Goal: Task Accomplishment & Management: Complete application form

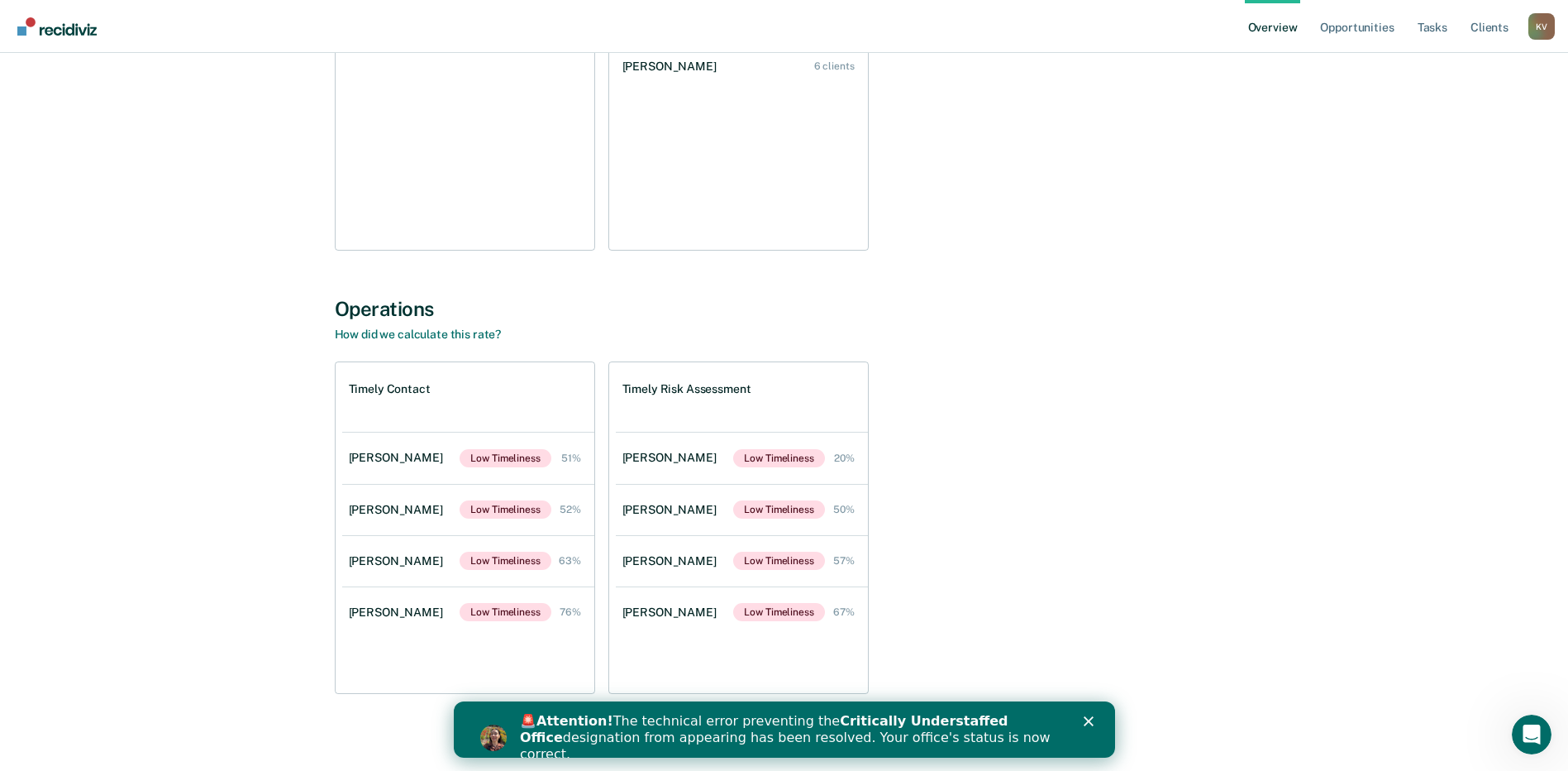
scroll to position [335, 0]
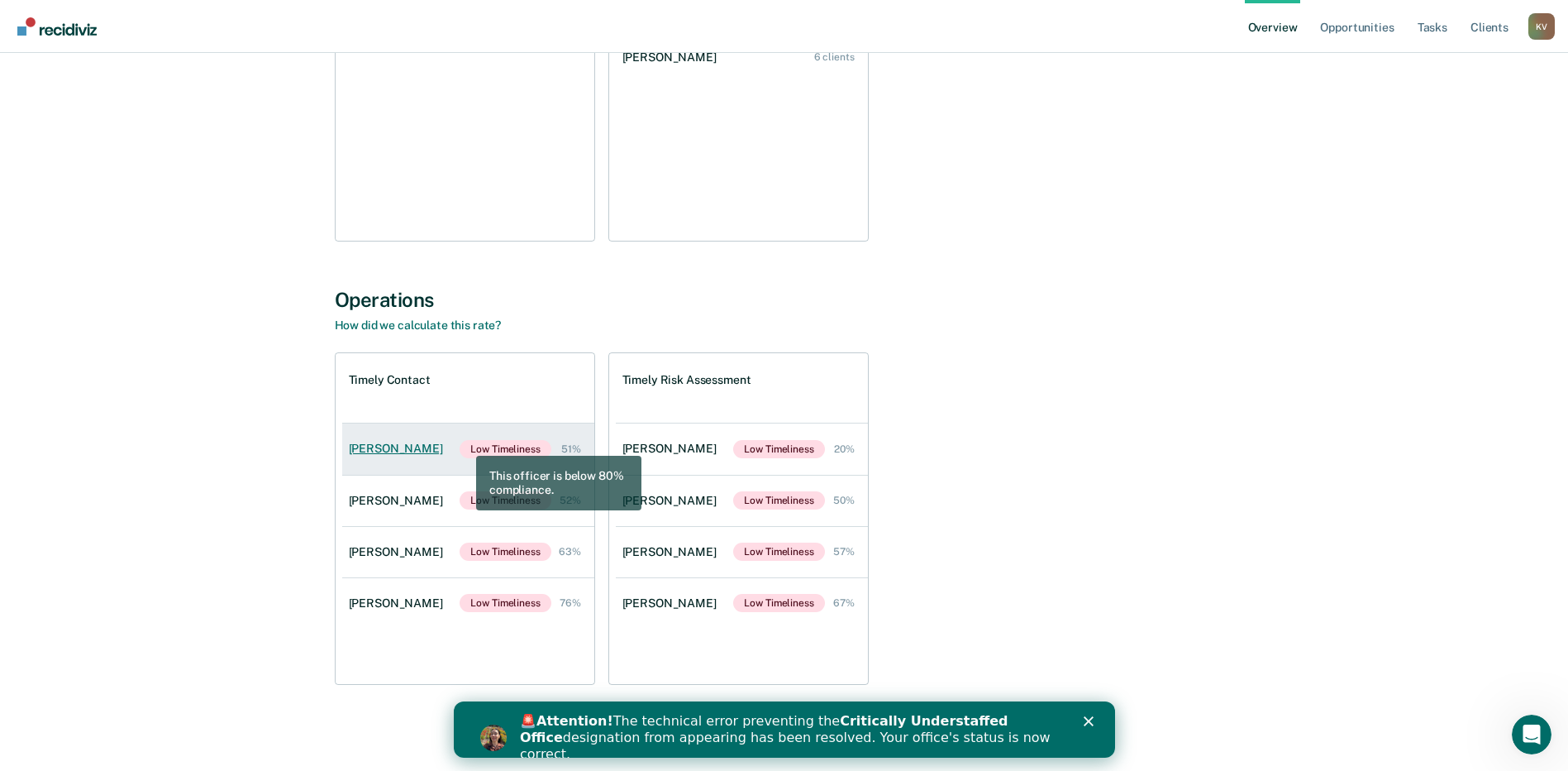
click at [437, 444] on link "Emerson Lacy Low Timeliness 51%" at bounding box center [468, 449] width 252 height 51
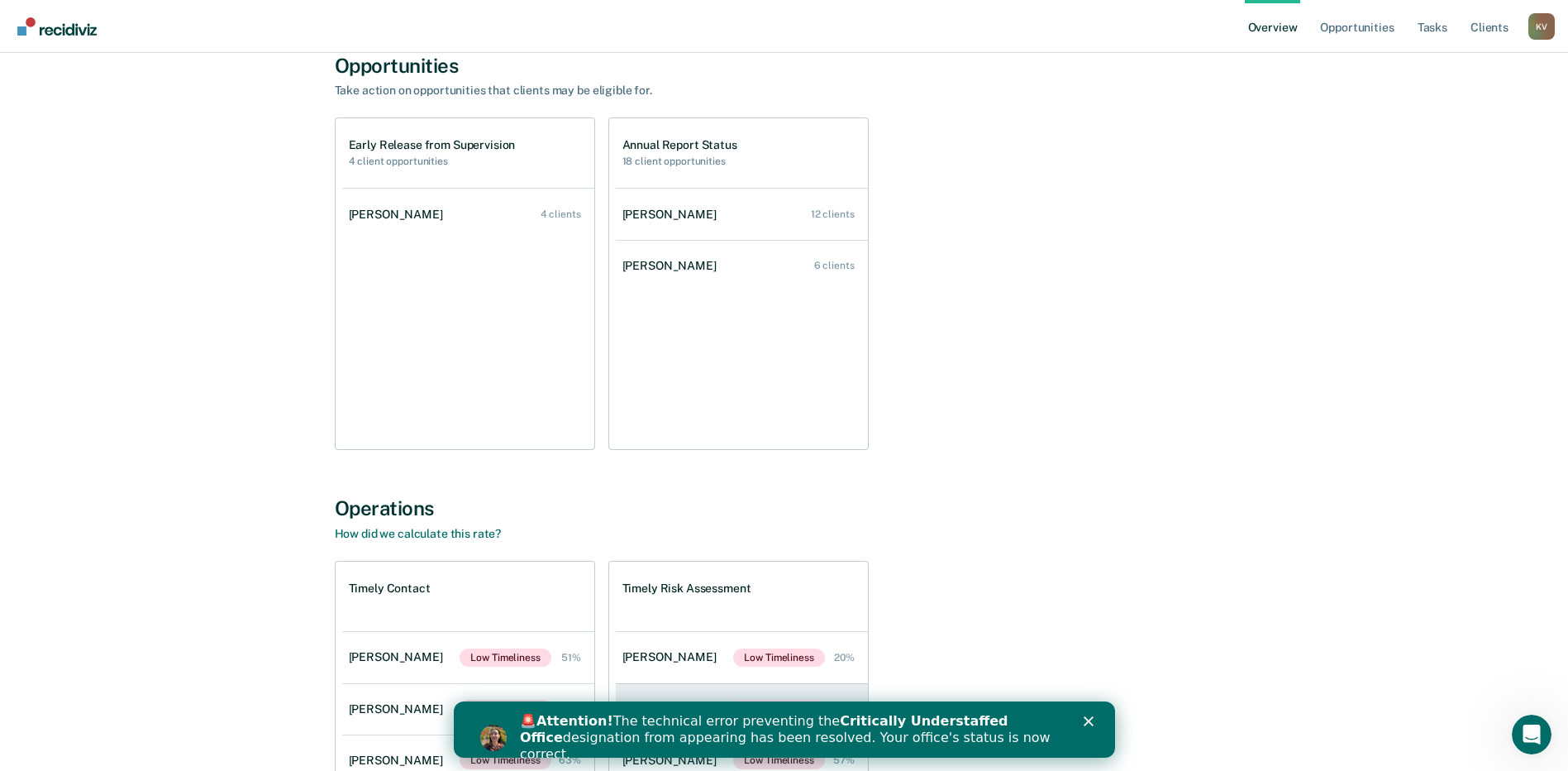
scroll to position [87, 0]
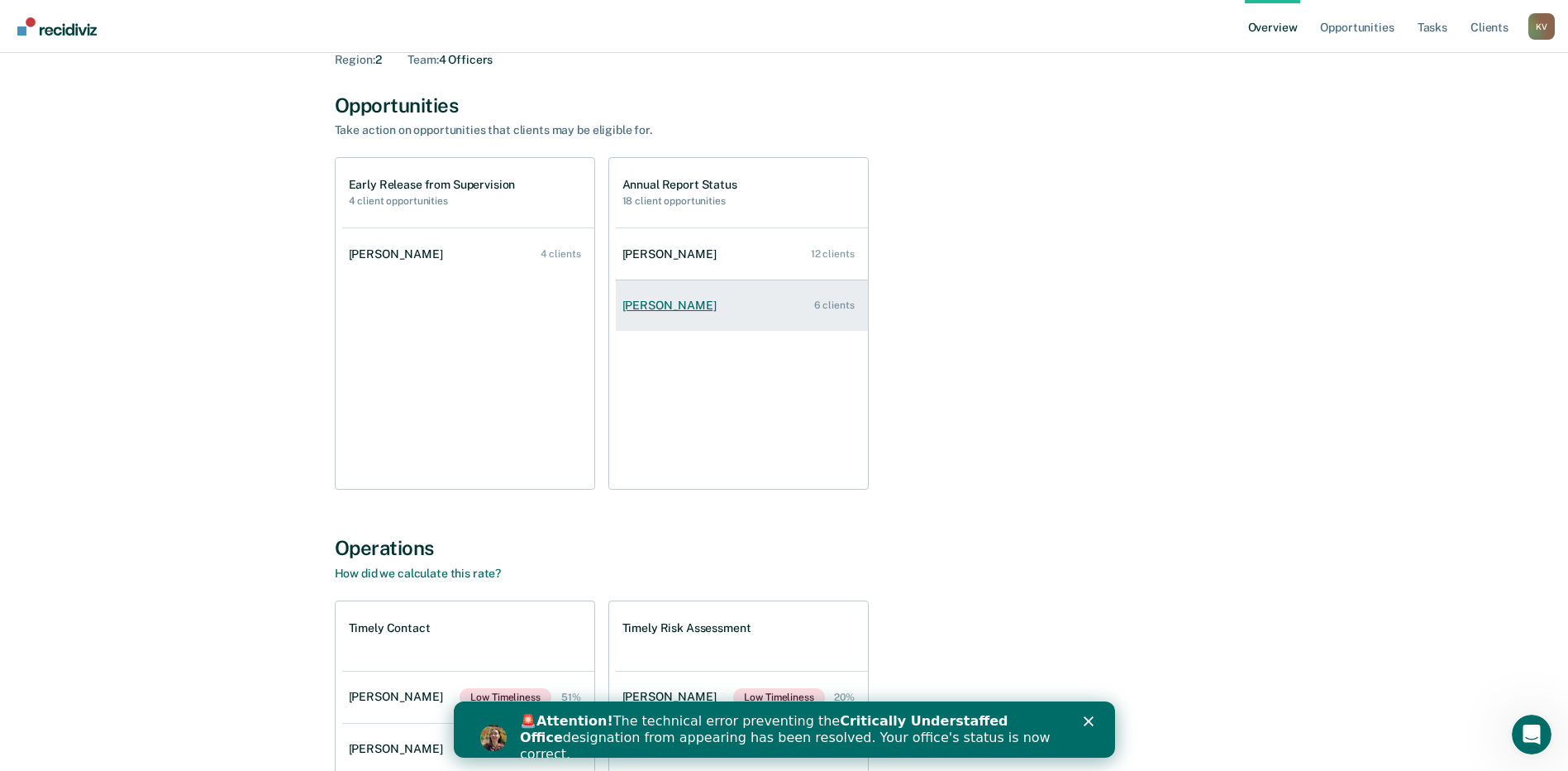
click at [693, 285] on link "Oyewale Akinpelumi 6 clients" at bounding box center [742, 305] width 252 height 47
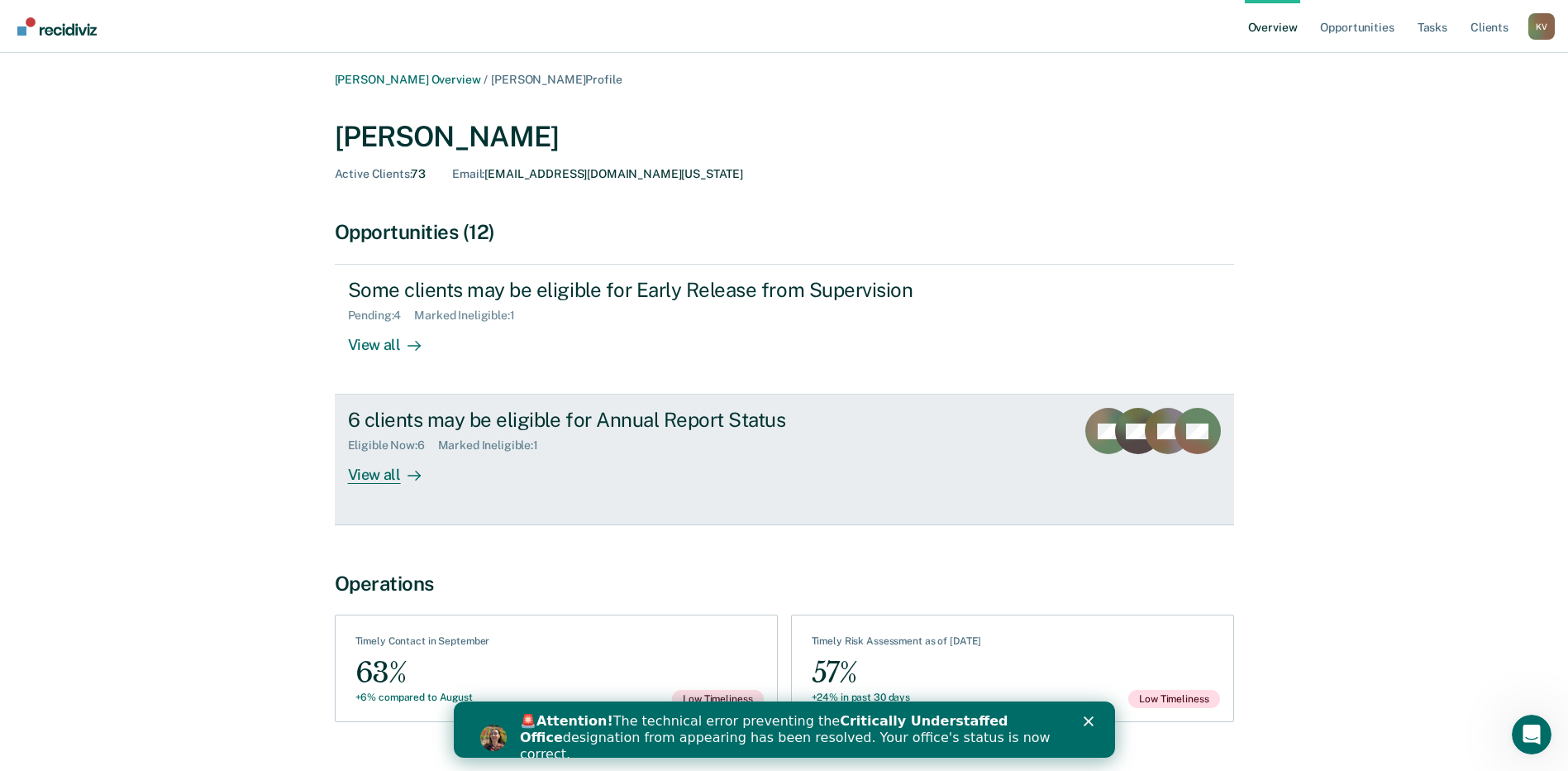
click at [412, 450] on div "Eligible Now : 6" at bounding box center [392, 445] width 90 height 14
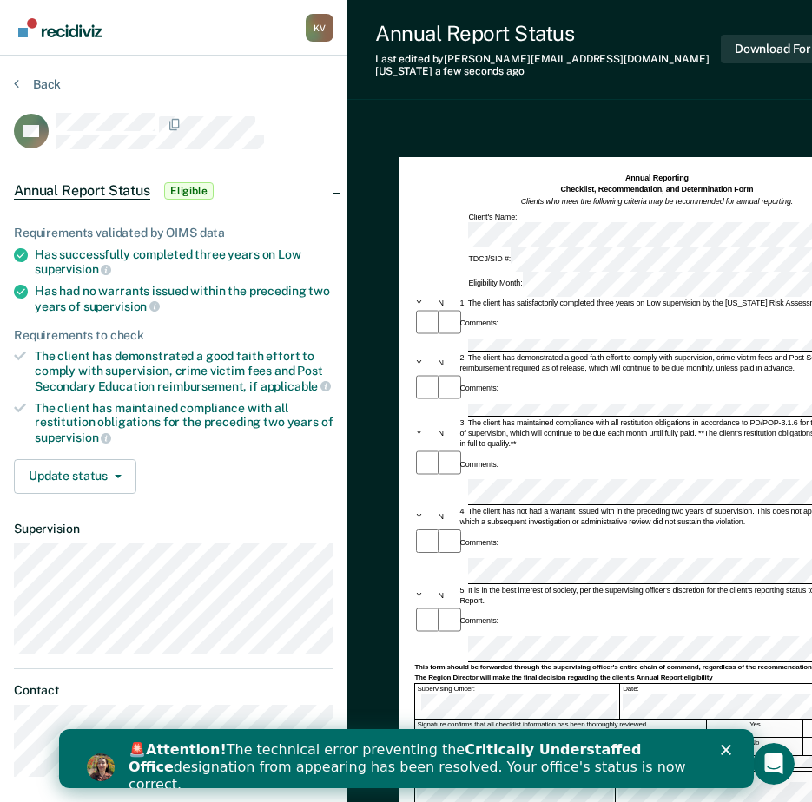
click at [529, 450] on div "Comments:" at bounding box center [656, 464] width 484 height 29
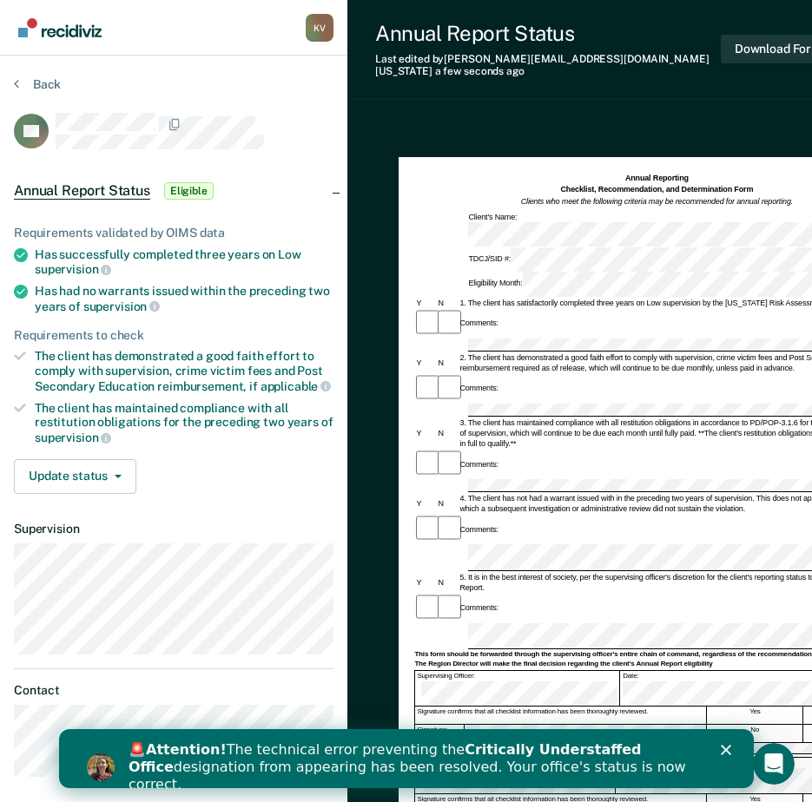
click at [615, 515] on div "Comments:" at bounding box center [656, 529] width 484 height 29
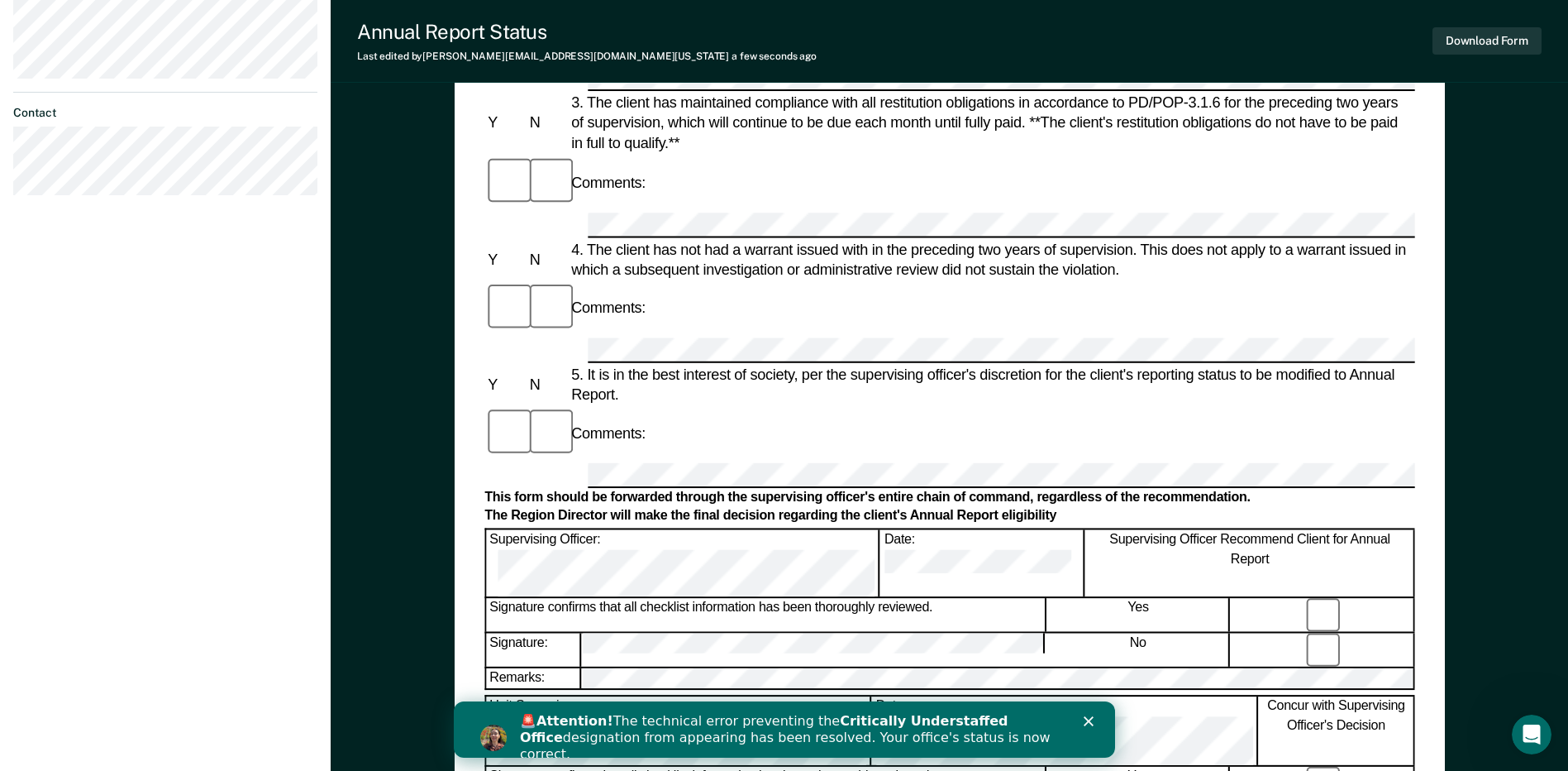
scroll to position [579, 0]
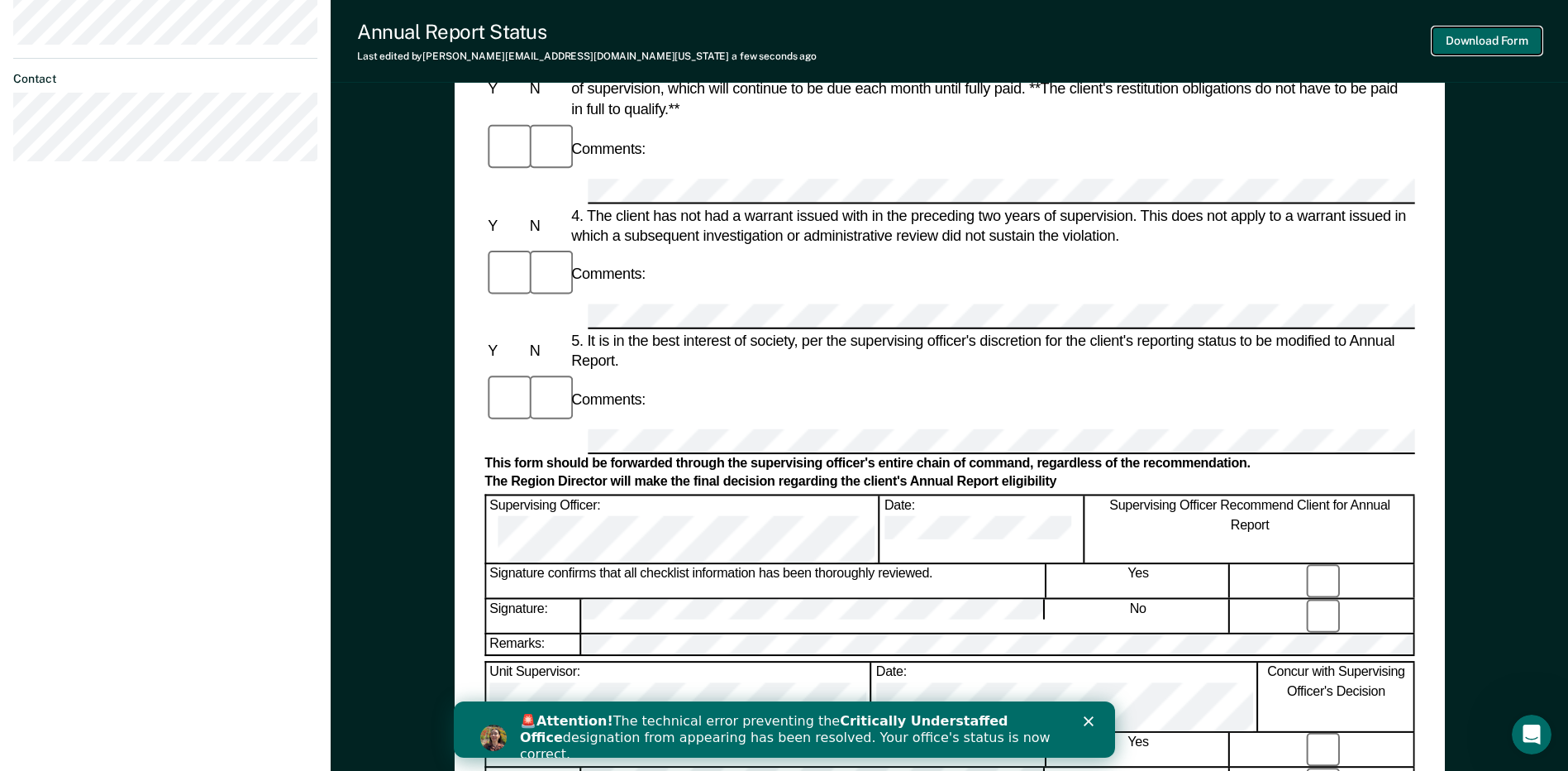
click at [785, 49] on button "Download Form" at bounding box center [1487, 41] width 110 height 28
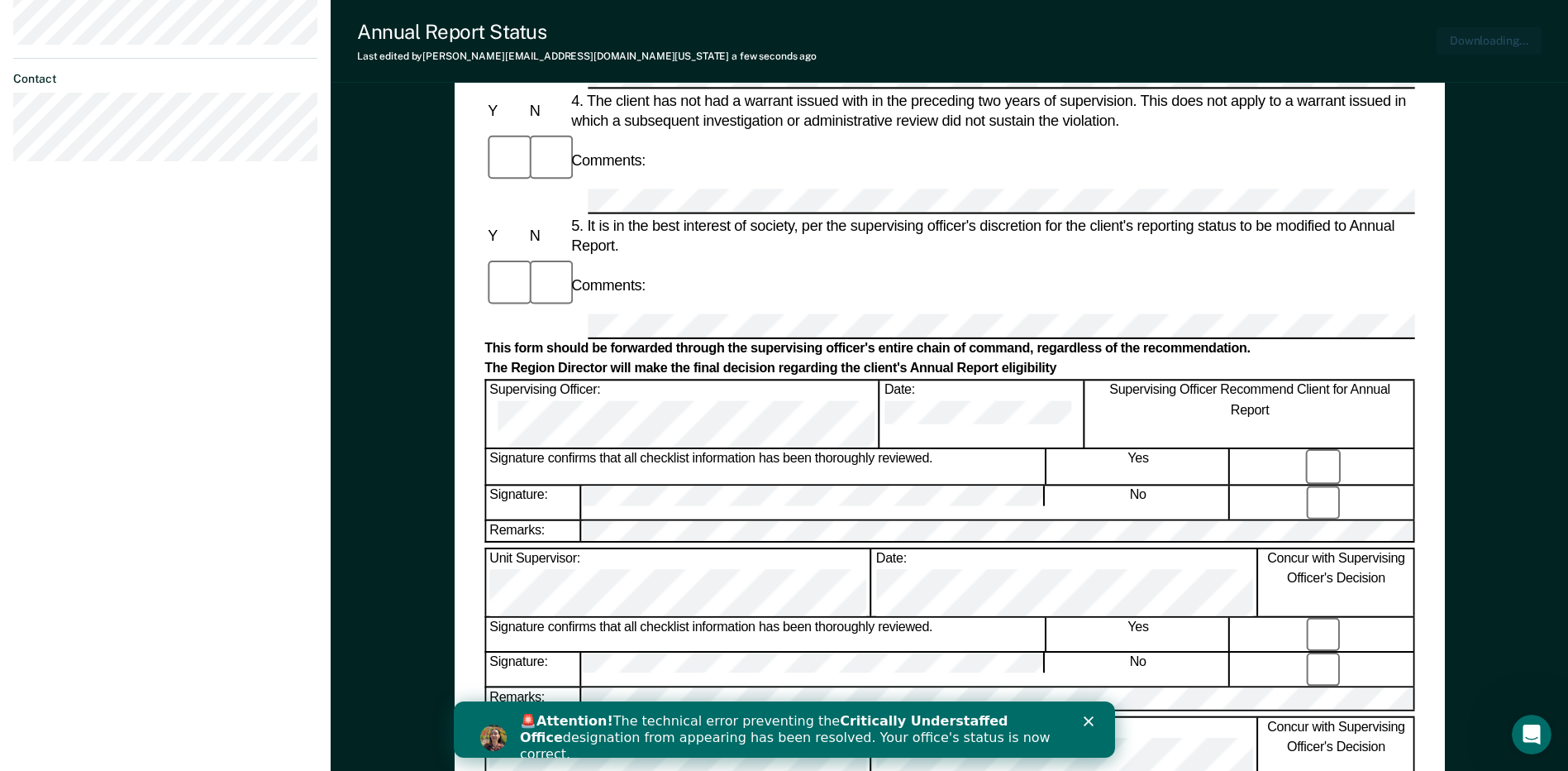
scroll to position [673, 0]
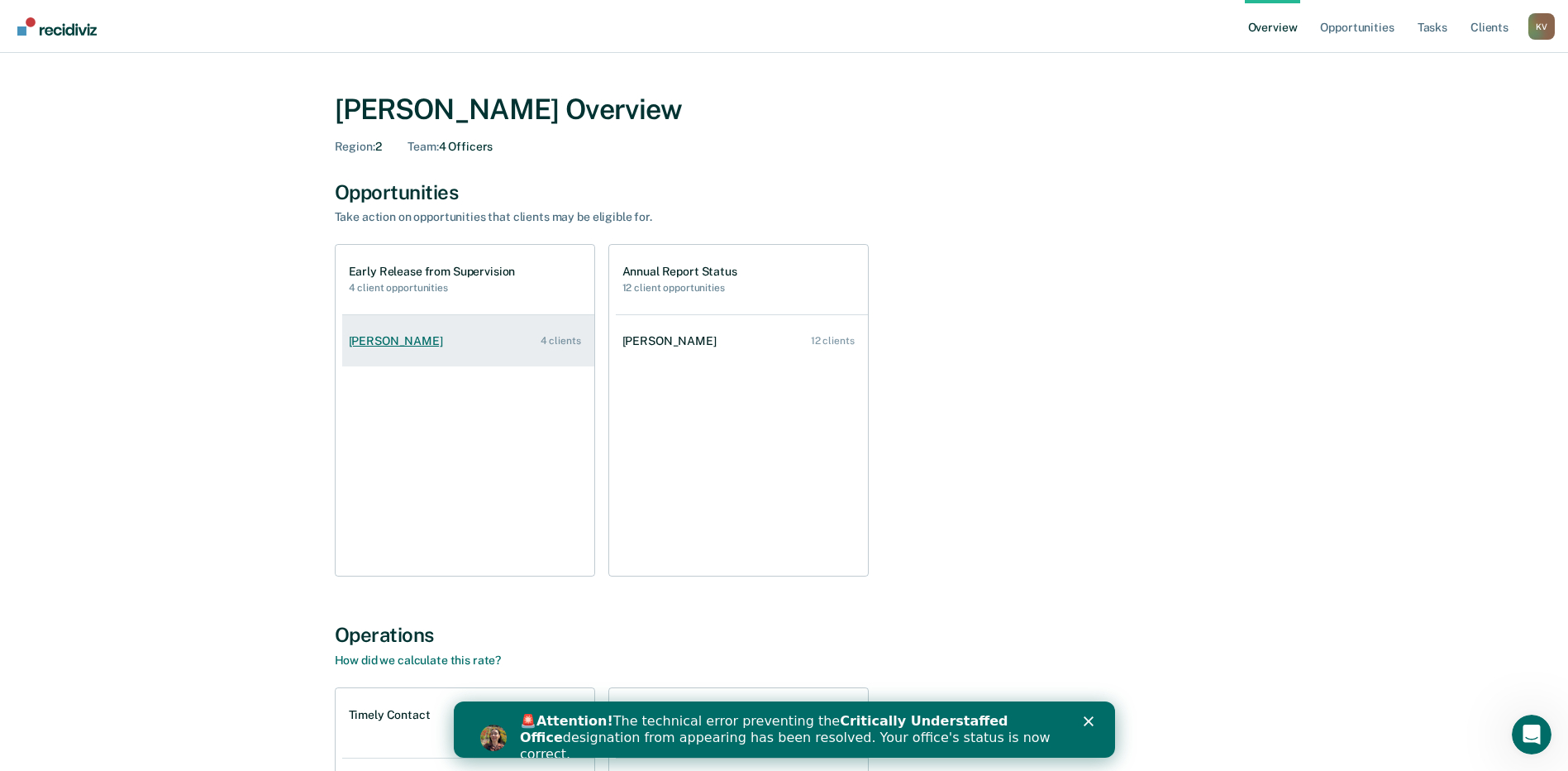
click at [448, 353] on link "[PERSON_NAME] 4 clients" at bounding box center [468, 340] width 252 height 47
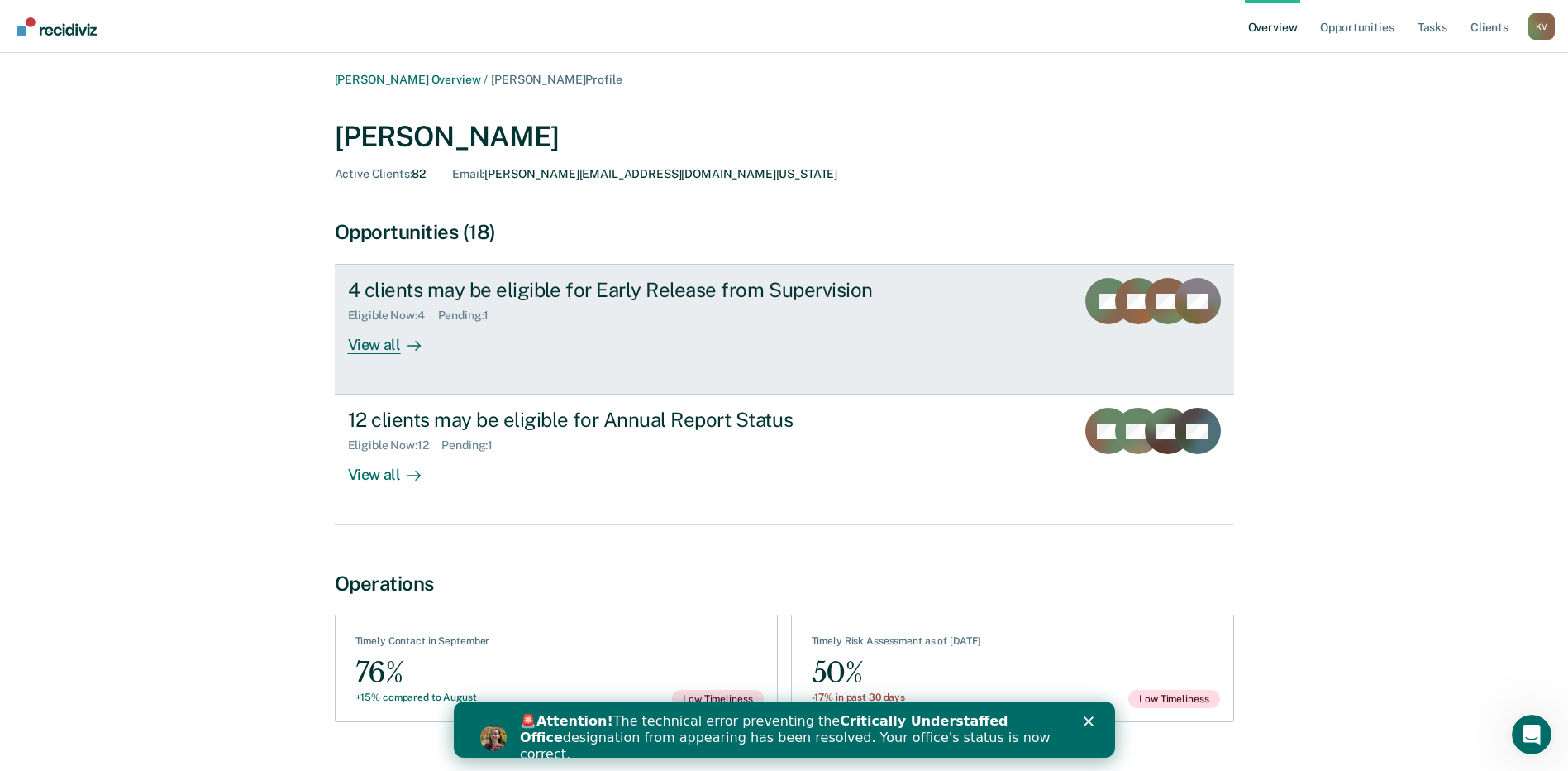
click at [1026, 273] on link "4 clients may be eligible for Early Release from Supervision Eligible Now : 4 P…" at bounding box center [785, 329] width 899 height 131
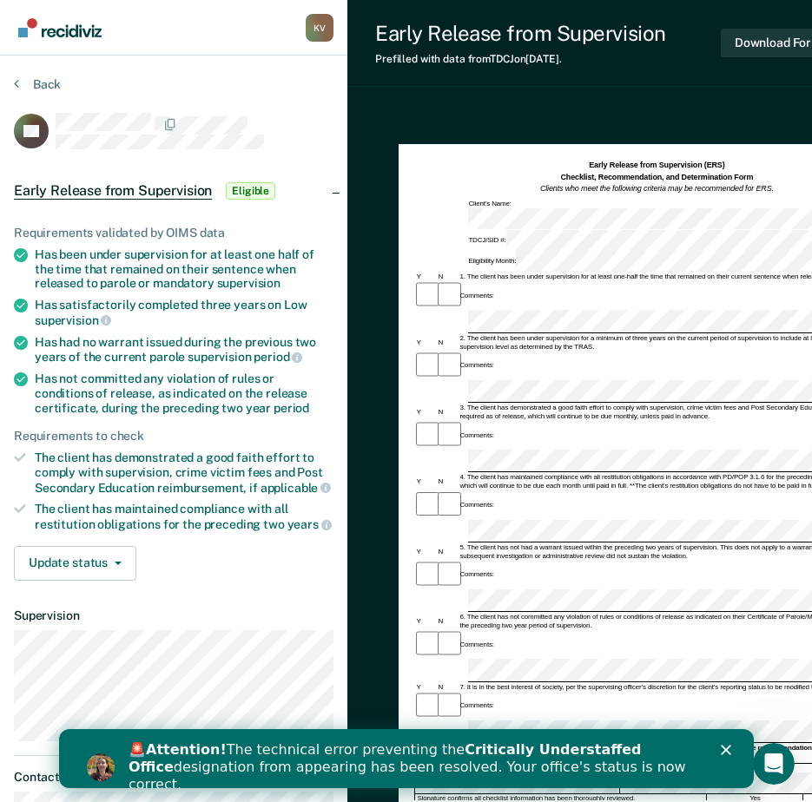
click at [724, 757] on div "🚨 Attention! The technical error preventing the Critically Understaffed Office …" at bounding box center [426, 767] width 597 height 62
click at [725, 750] on polygon "Close" at bounding box center [725, 750] width 10 height 10
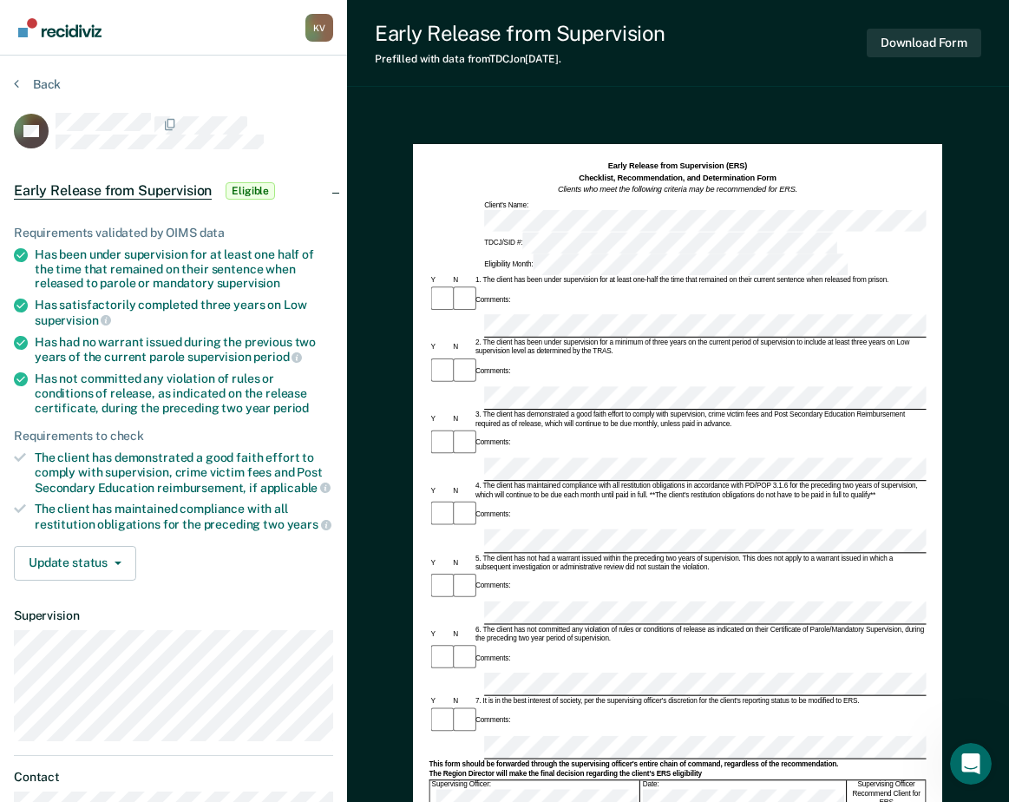
click at [635, 286] on div "Comments:" at bounding box center [678, 301] width 497 height 30
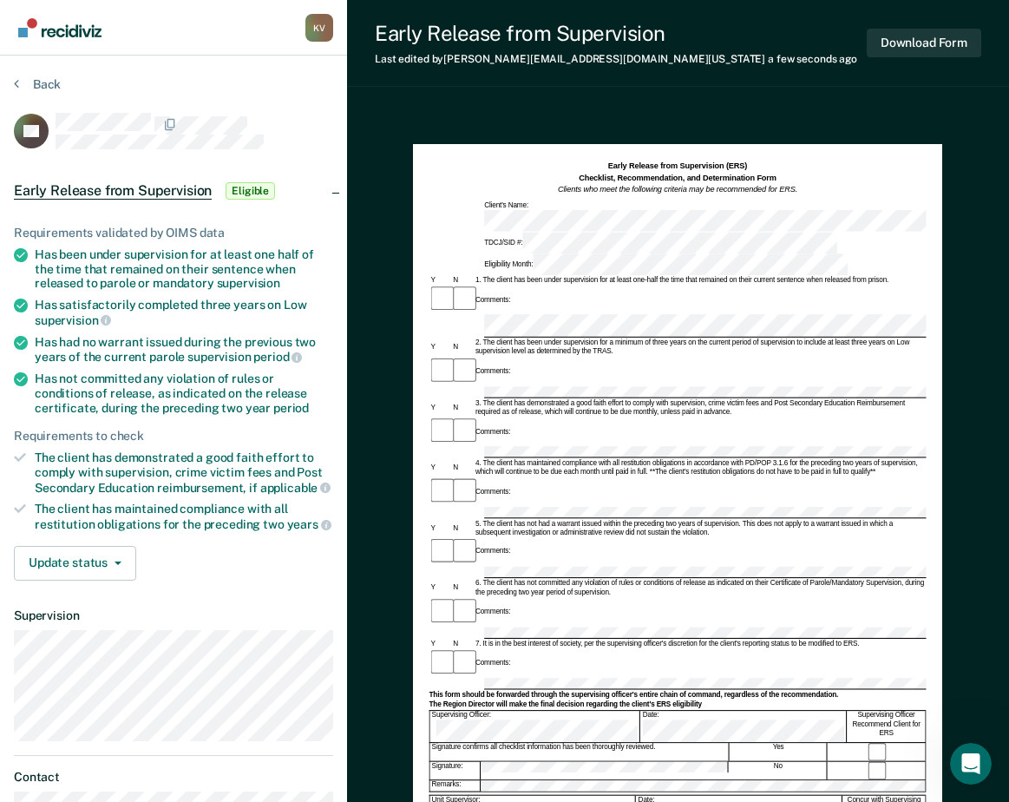
click at [582, 286] on div "Comments:" at bounding box center [678, 301] width 497 height 30
click at [583, 339] on div "2. The client has been under supervision for a minimum of three years on the cu…" at bounding box center [700, 348] width 453 height 18
click at [584, 339] on div "2. The client has been under supervision for a minimum of three years on the cu…" at bounding box center [700, 348] width 453 height 18
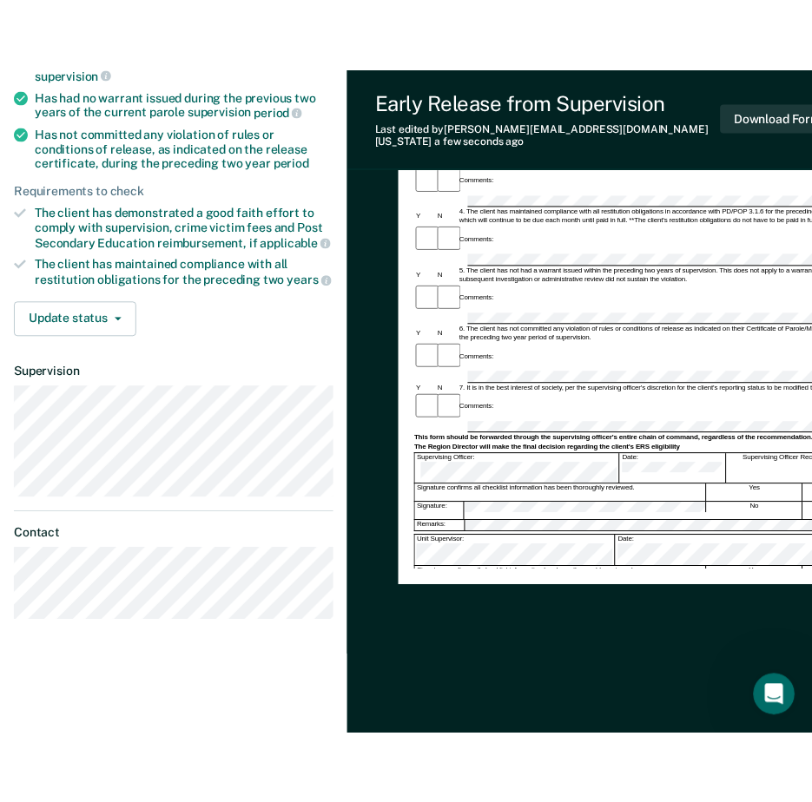
scroll to position [174, 0]
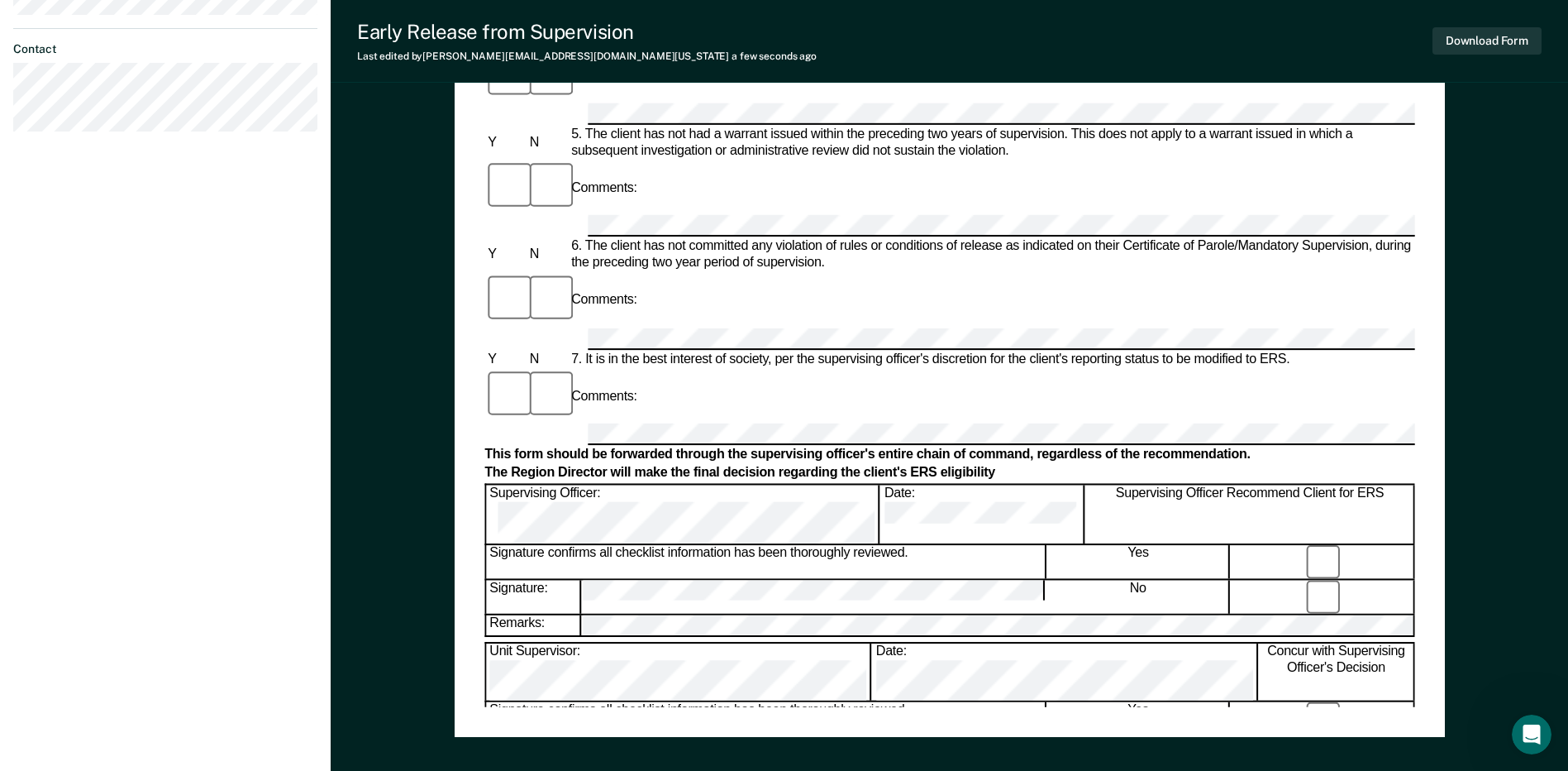
scroll to position [661, 0]
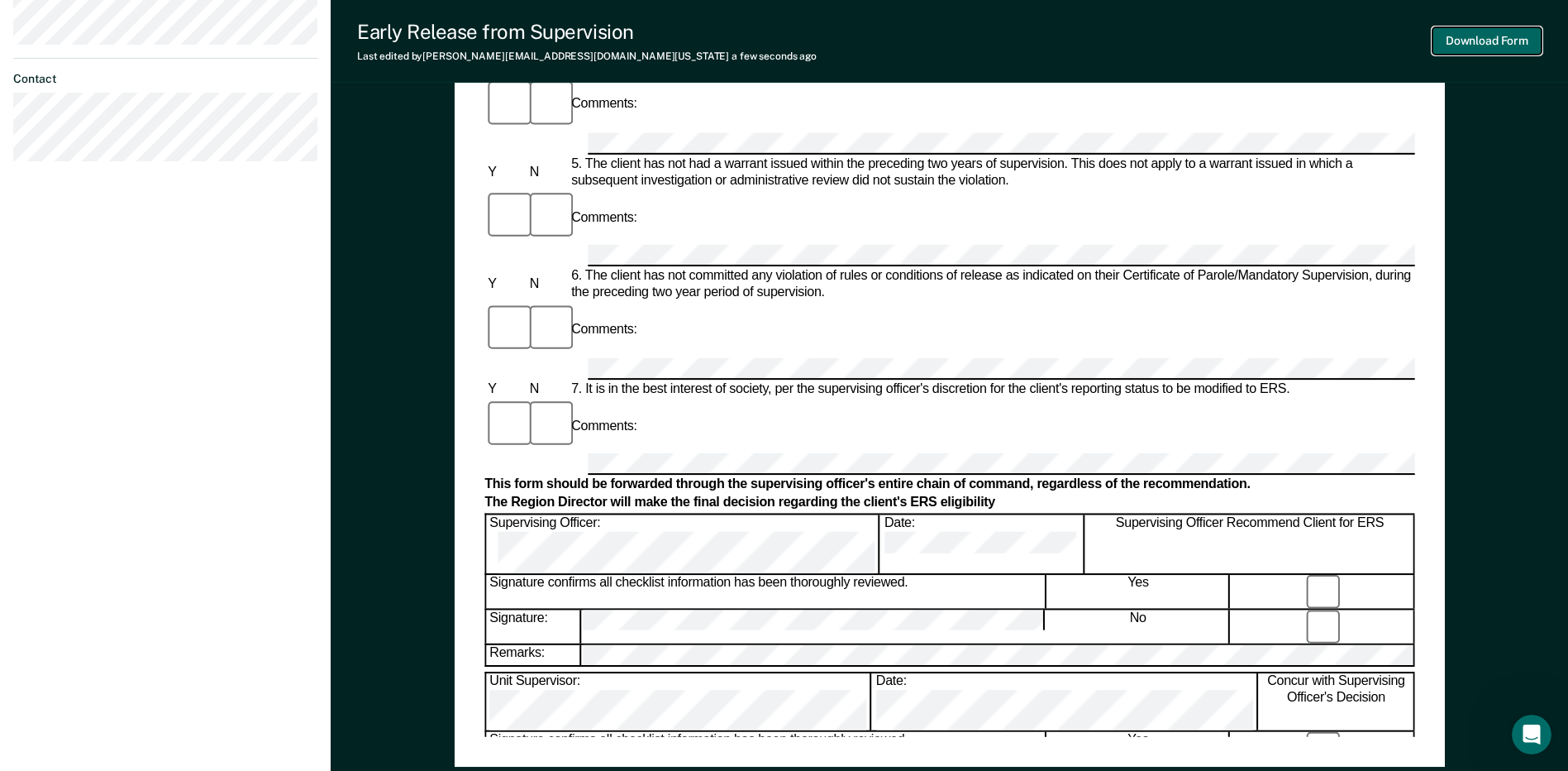
click at [1468, 37] on button "Download Form" at bounding box center [1487, 41] width 110 height 28
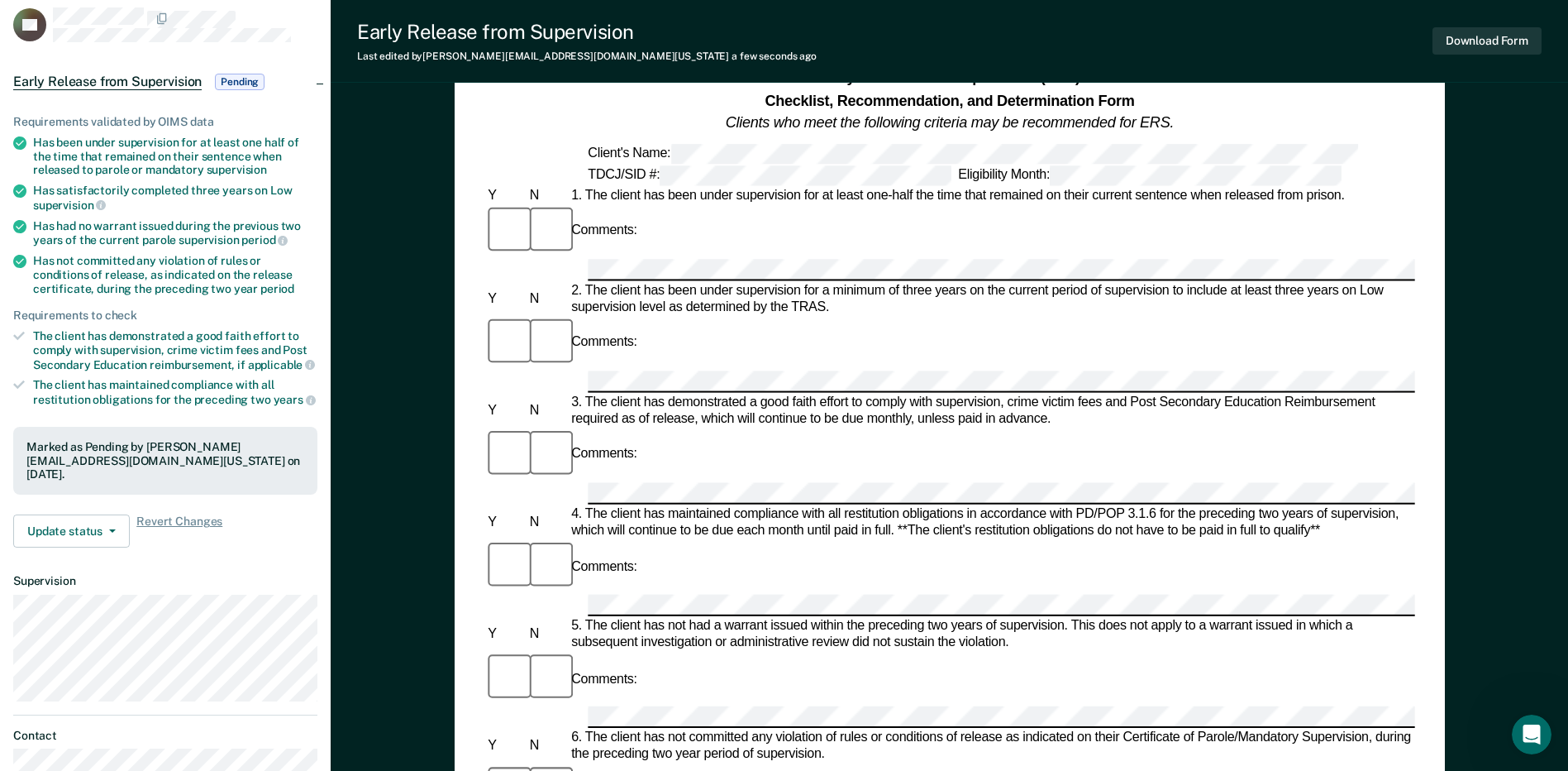
scroll to position [0, 0]
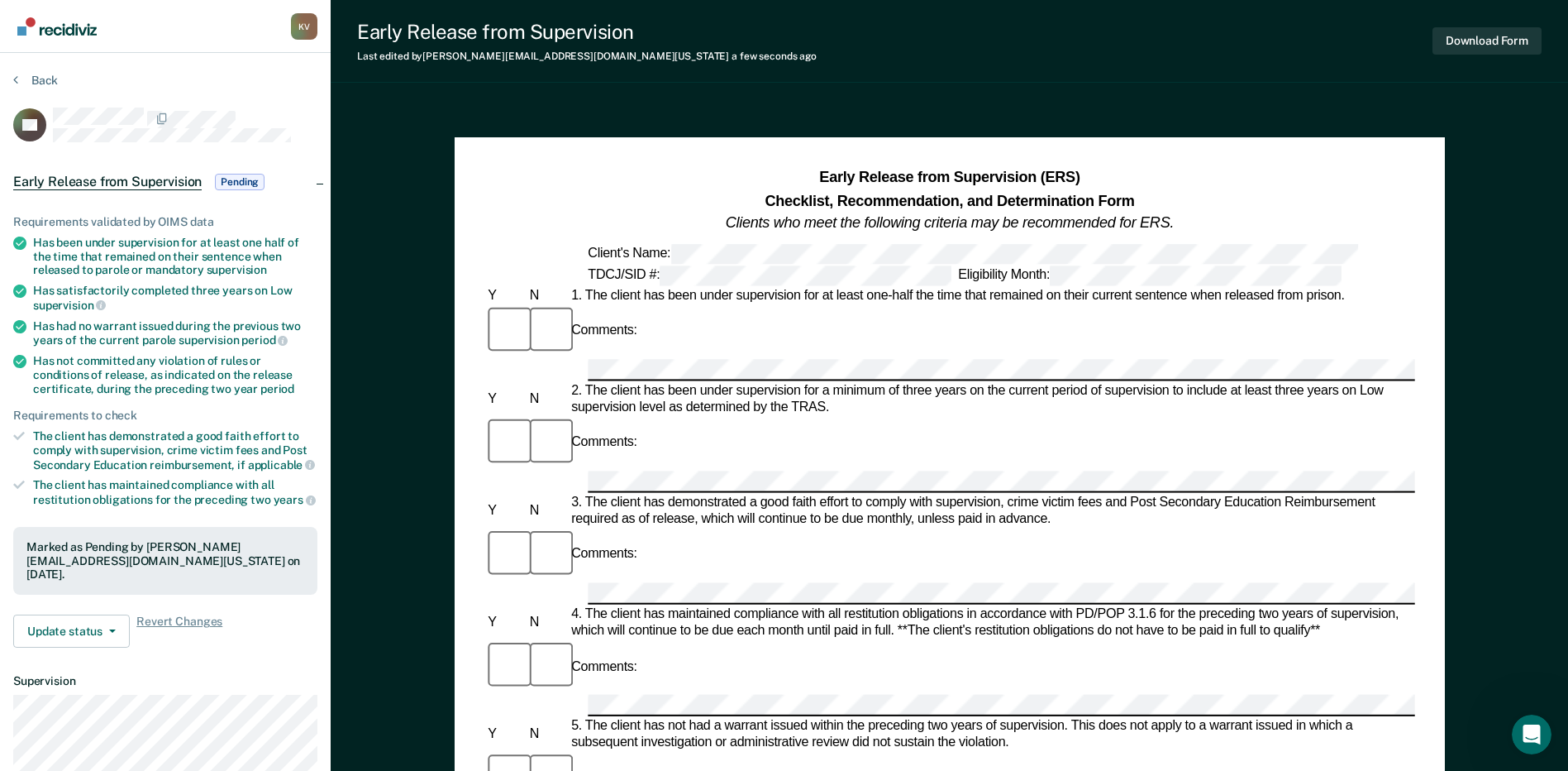
click at [244, 181] on span "Pending" at bounding box center [240, 181] width 50 height 16
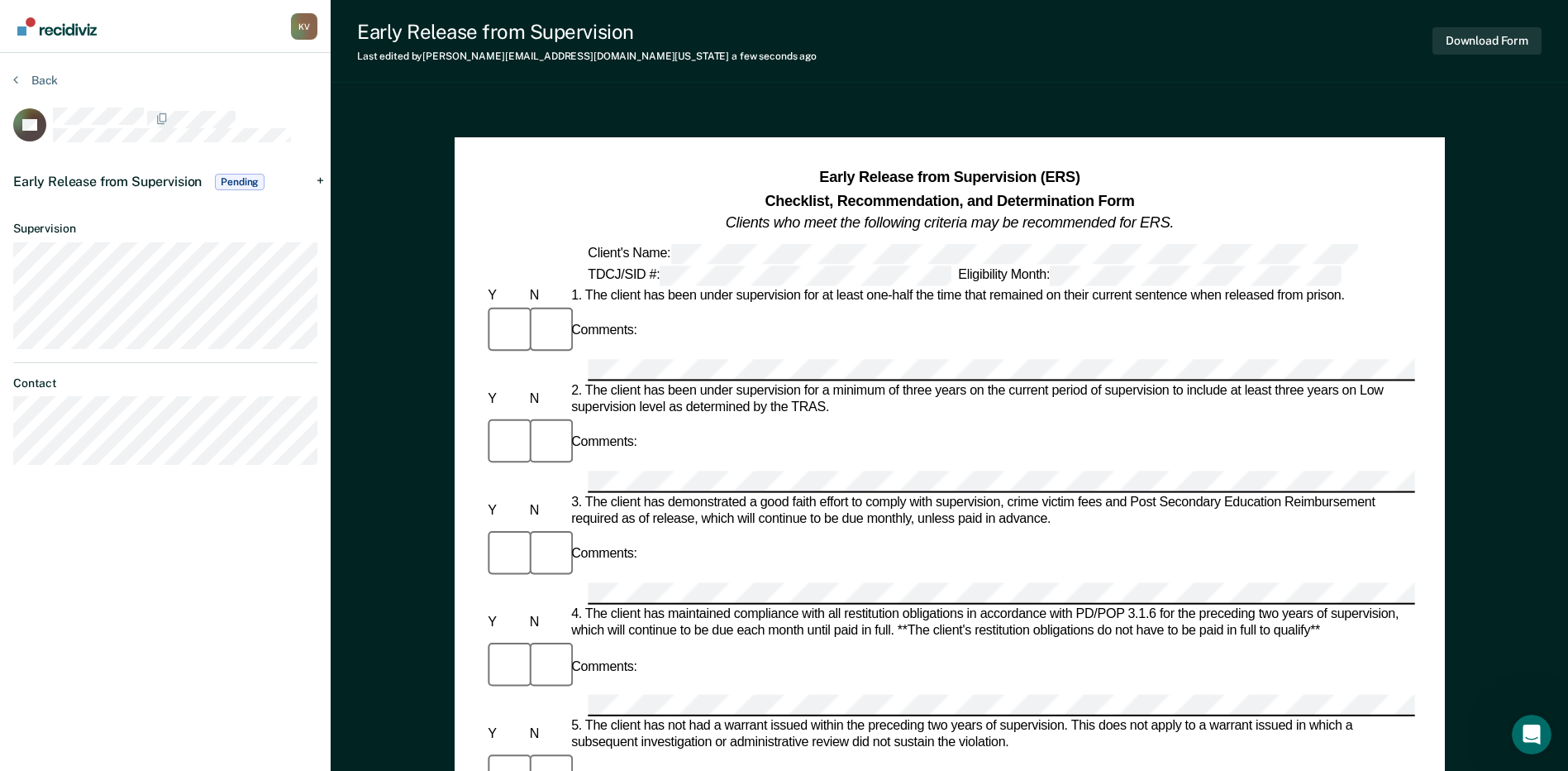
click at [244, 181] on span "Pending" at bounding box center [240, 181] width 50 height 16
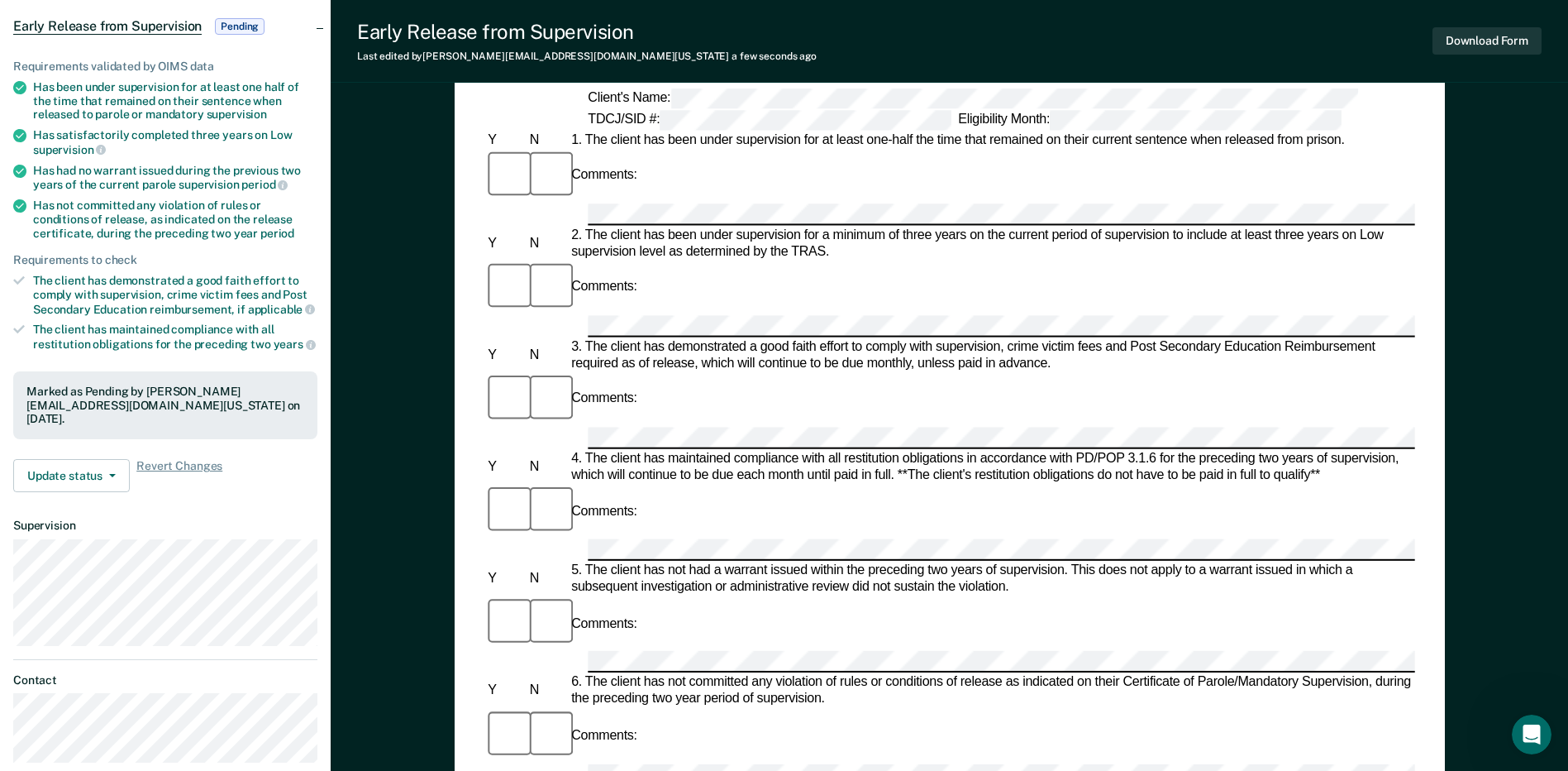
scroll to position [166, 0]
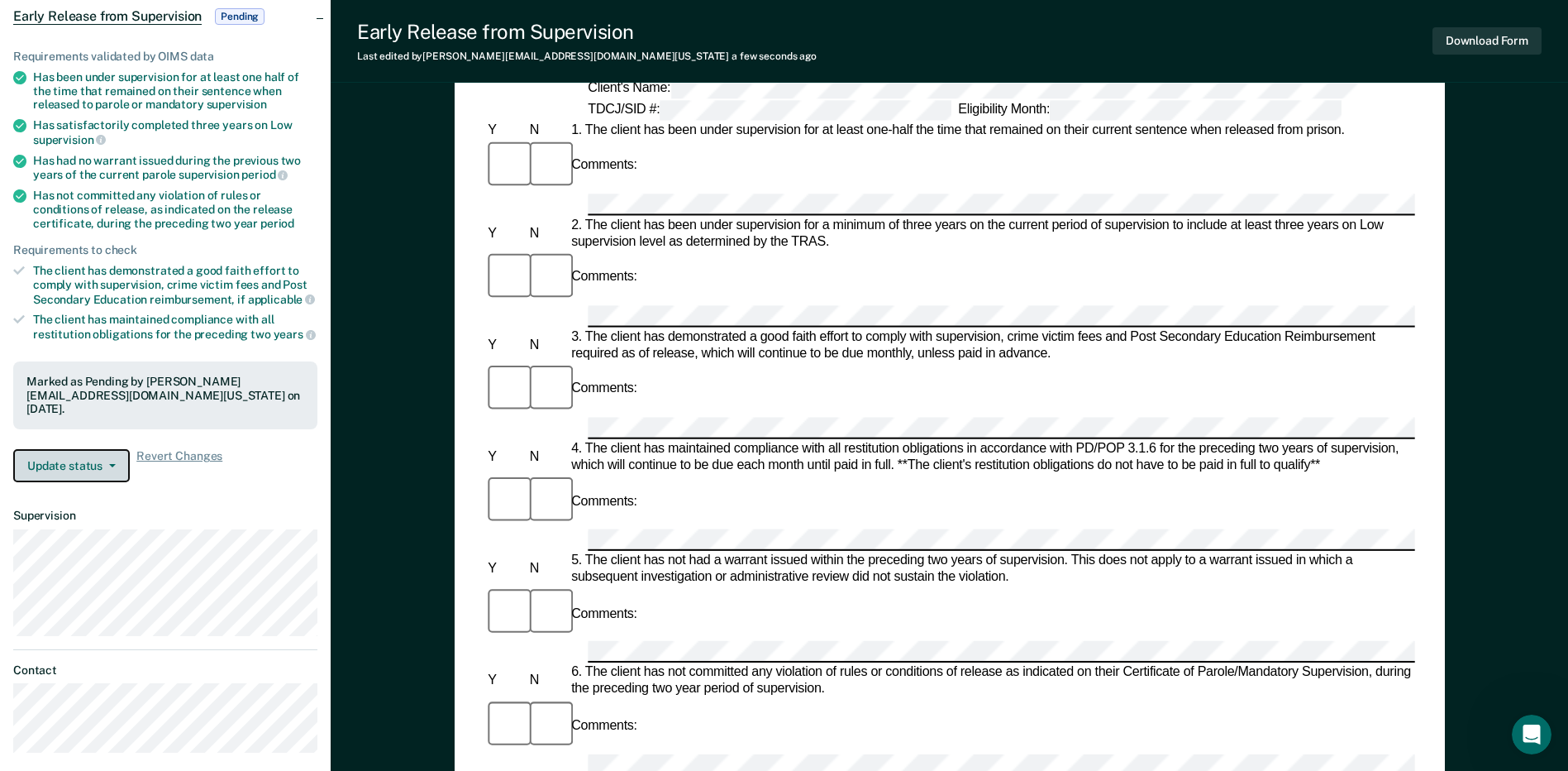
click at [90, 458] on button "Update status" at bounding box center [71, 465] width 116 height 33
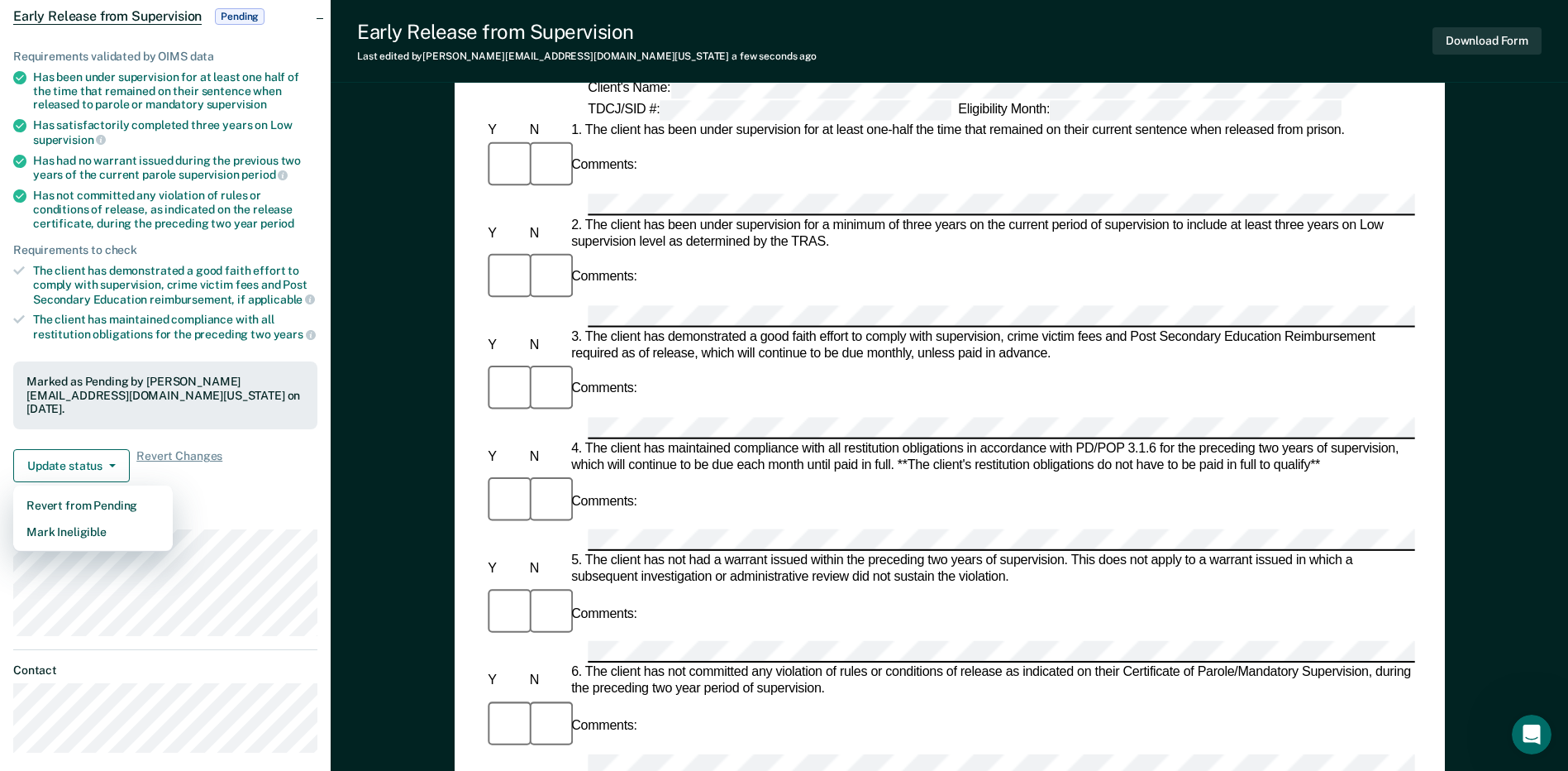
click at [272, 504] on article "QF Early Release from Supervision Pending Requirements validated by OIMS data H…" at bounding box center [165, 347] width 304 height 811
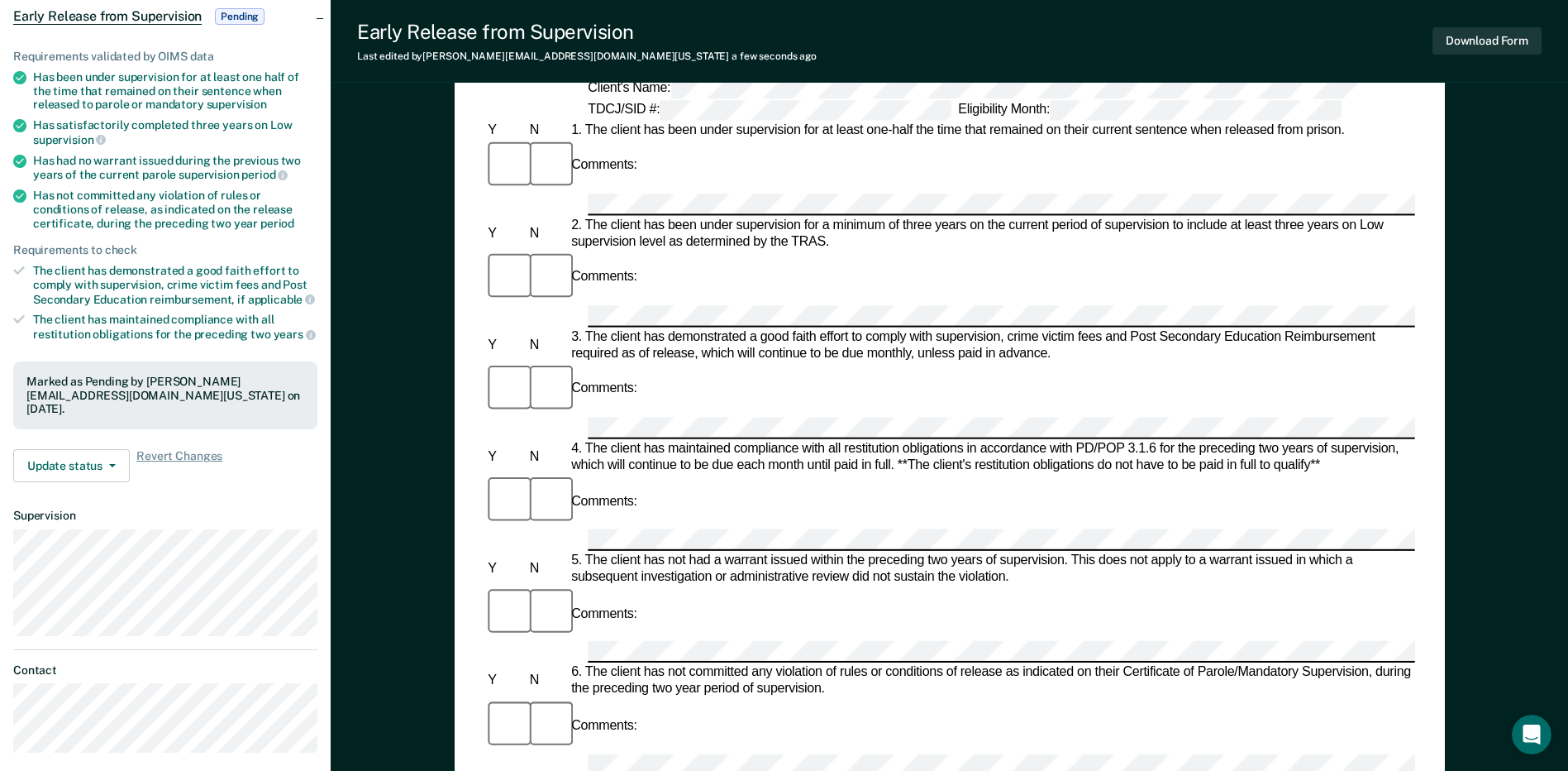
scroll to position [0, 0]
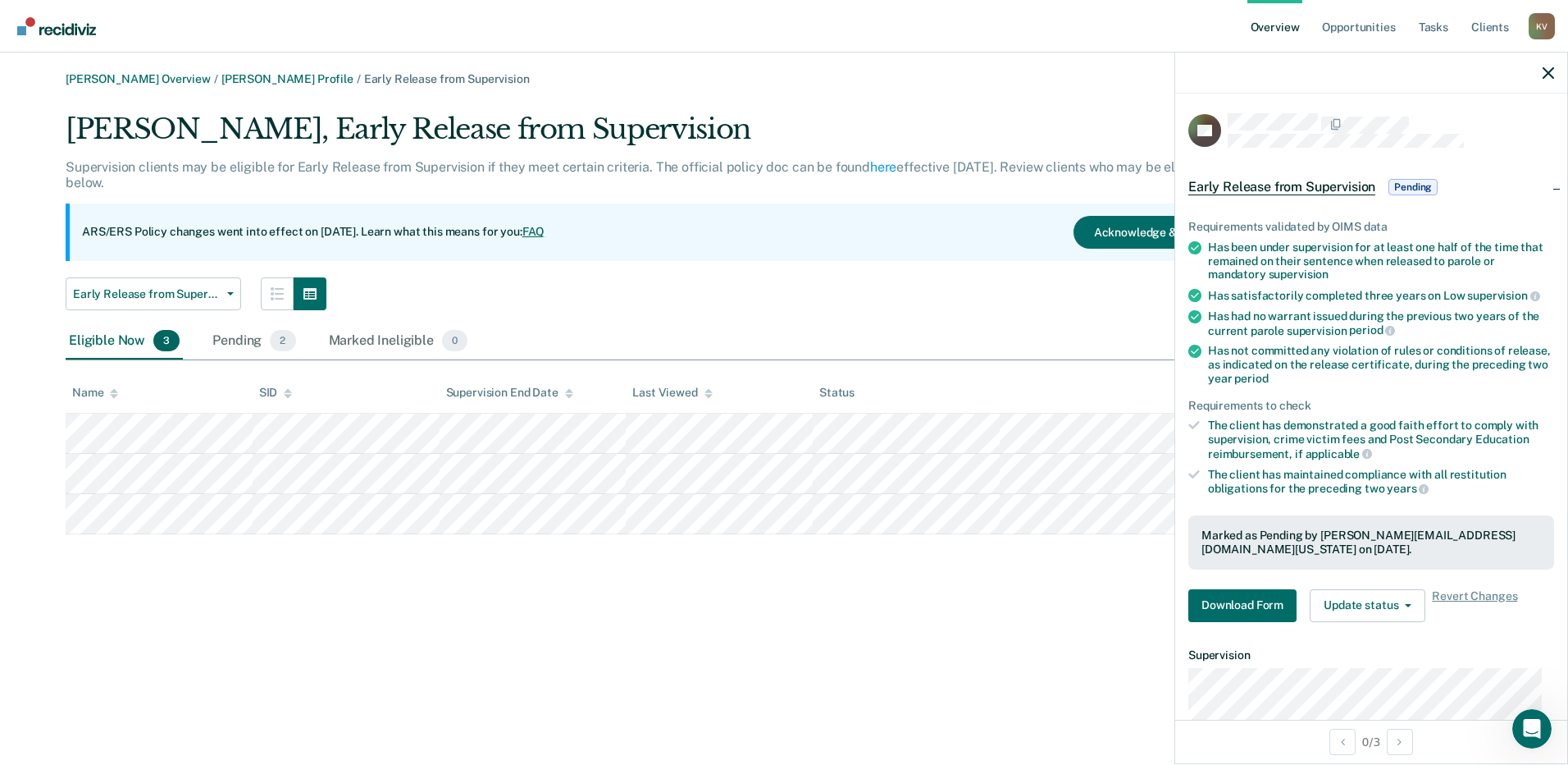
click at [847, 629] on div "[PERSON_NAME] Overview / [PERSON_NAME] Profile / Early Release from Supervision…" at bounding box center [784, 391] width 1529 height 640
click at [784, 617] on div "[PERSON_NAME] Overview / [PERSON_NAME] Profile / Early Release from Supervision…" at bounding box center [784, 391] width 1529 height 640
click at [1552, 64] on div at bounding box center [1371, 73] width 392 height 41
click at [1545, 70] on icon "button" at bounding box center [1549, 73] width 11 height 11
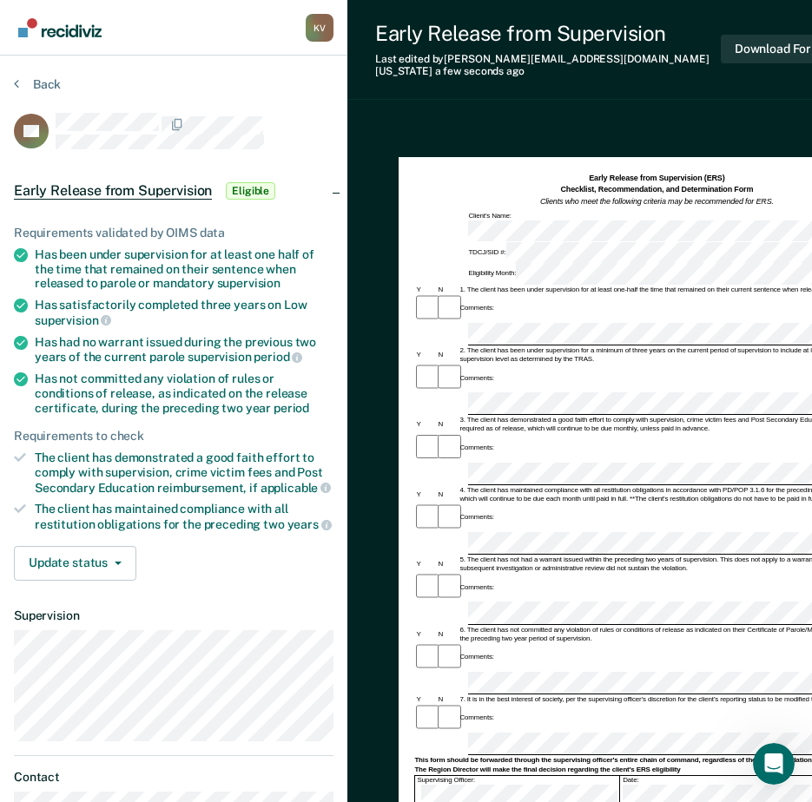
click at [606, 416] on div "3. The client has demonstrated a good faith effort to comply with supervision, …" at bounding box center [677, 424] width 441 height 17
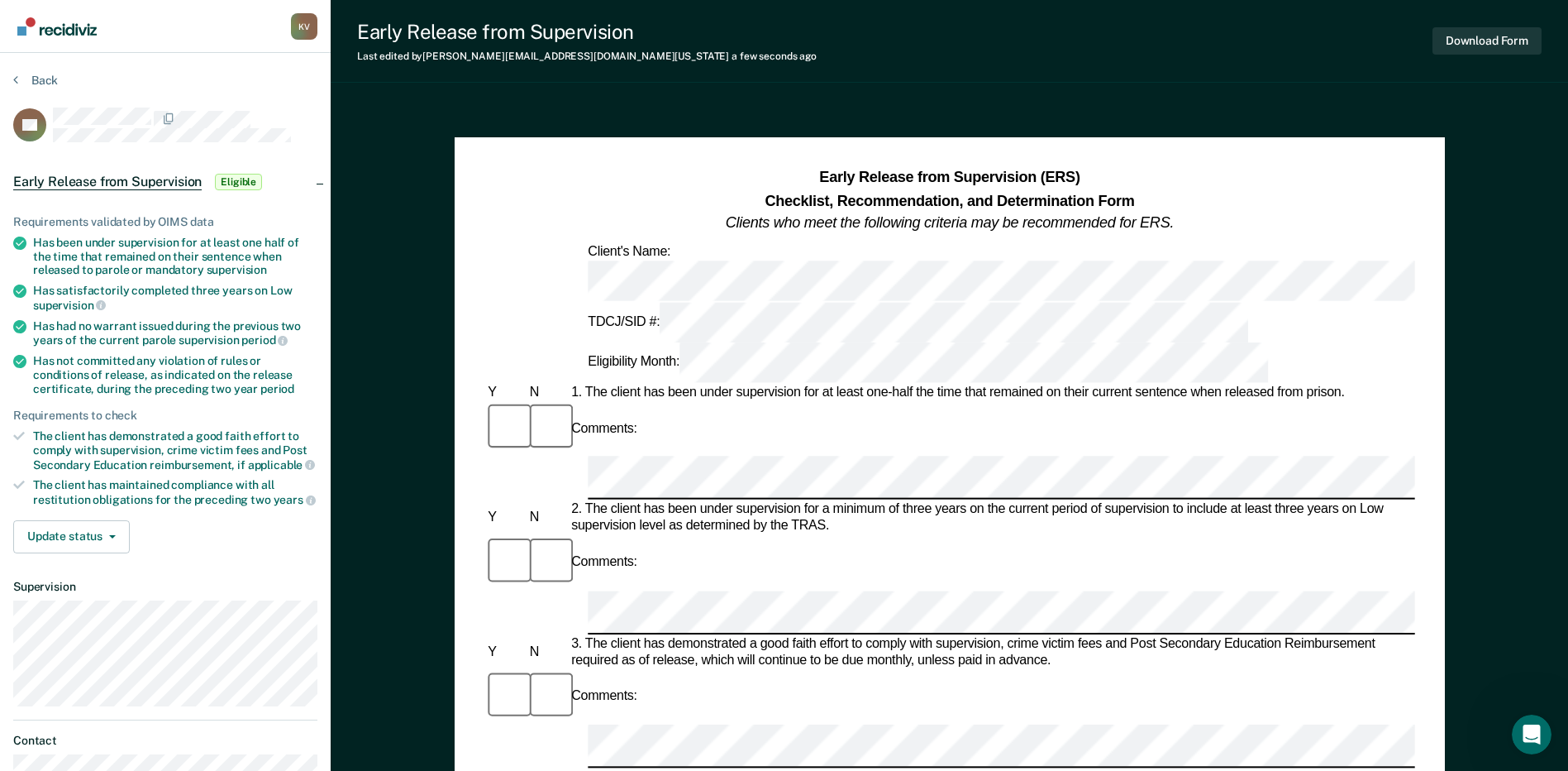
scroll to position [0, 3]
drag, startPoint x: 739, startPoint y: 635, endPoint x: 691, endPoint y: 579, distance: 73.8
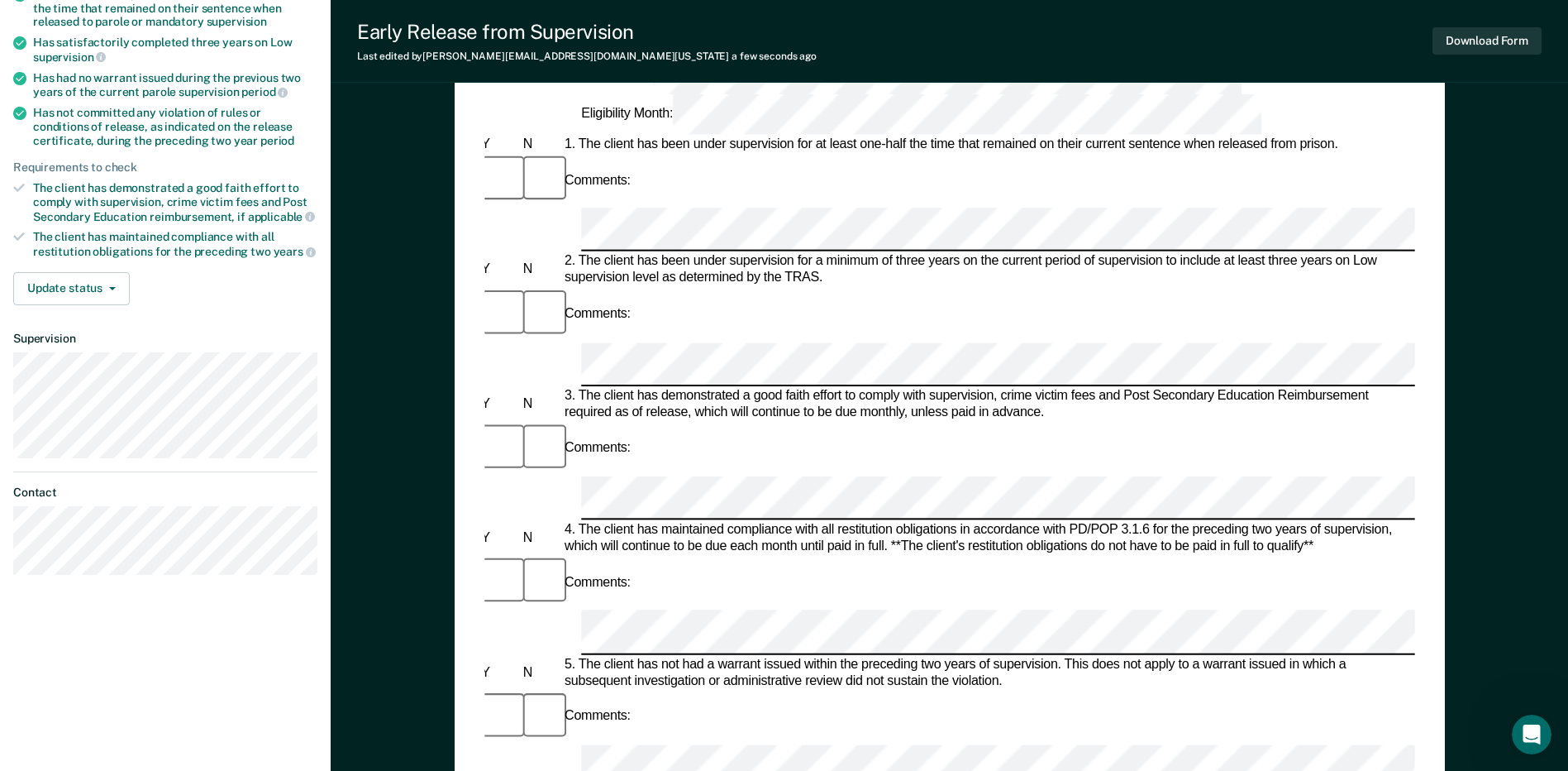
scroll to position [661, 0]
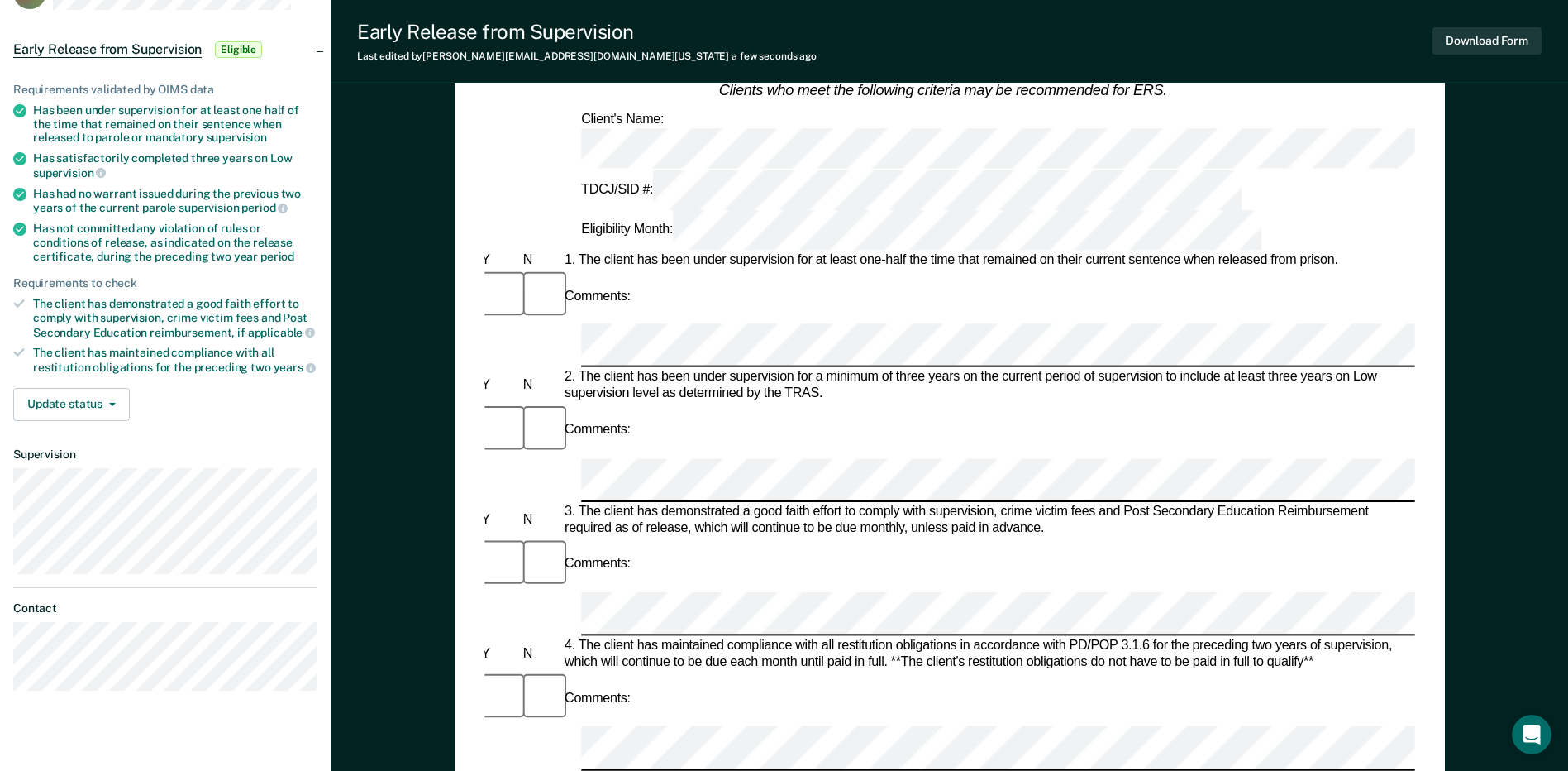
scroll to position [0, 0]
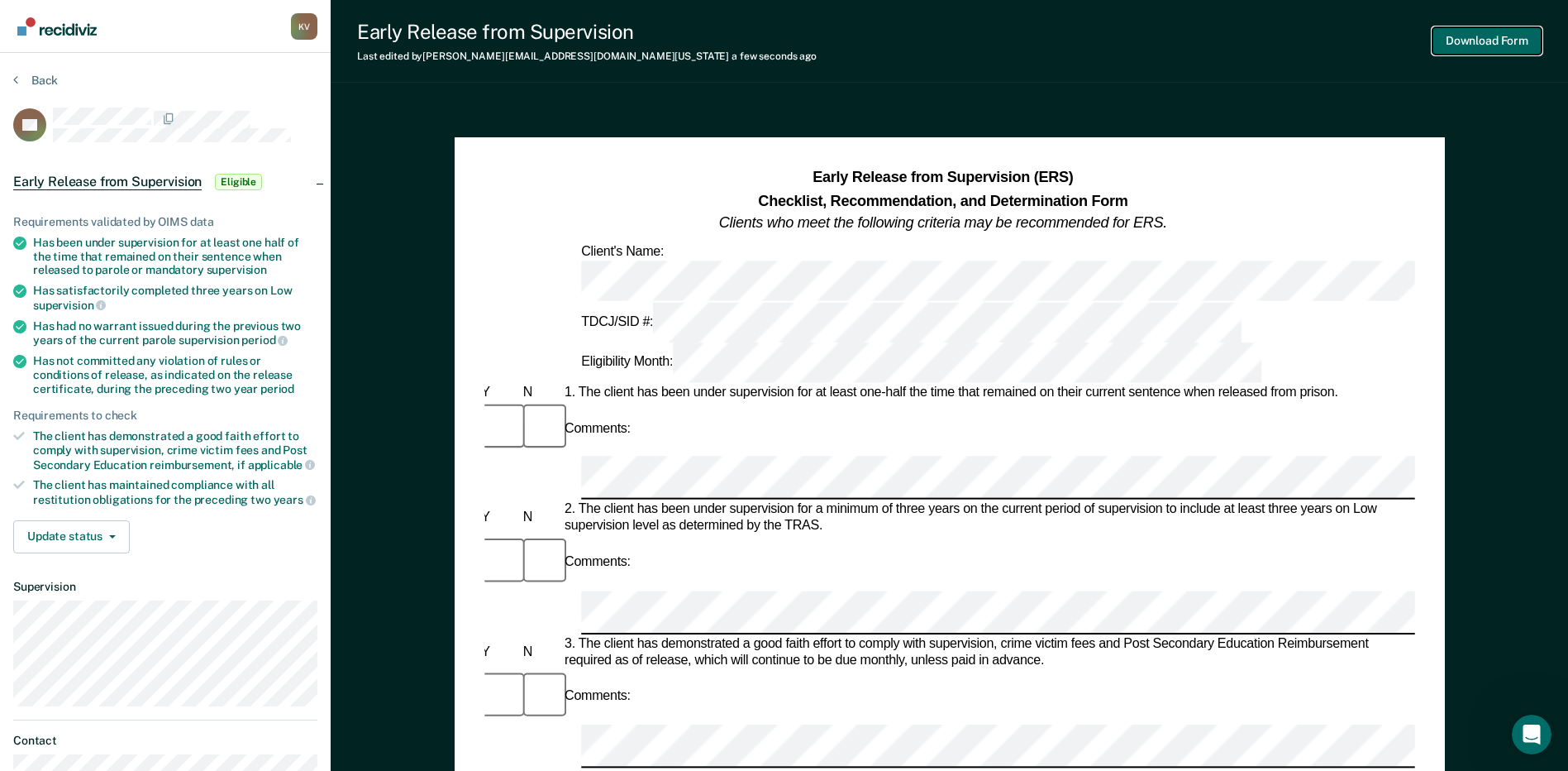
click at [1481, 29] on button "Download Form" at bounding box center [1487, 41] width 110 height 28
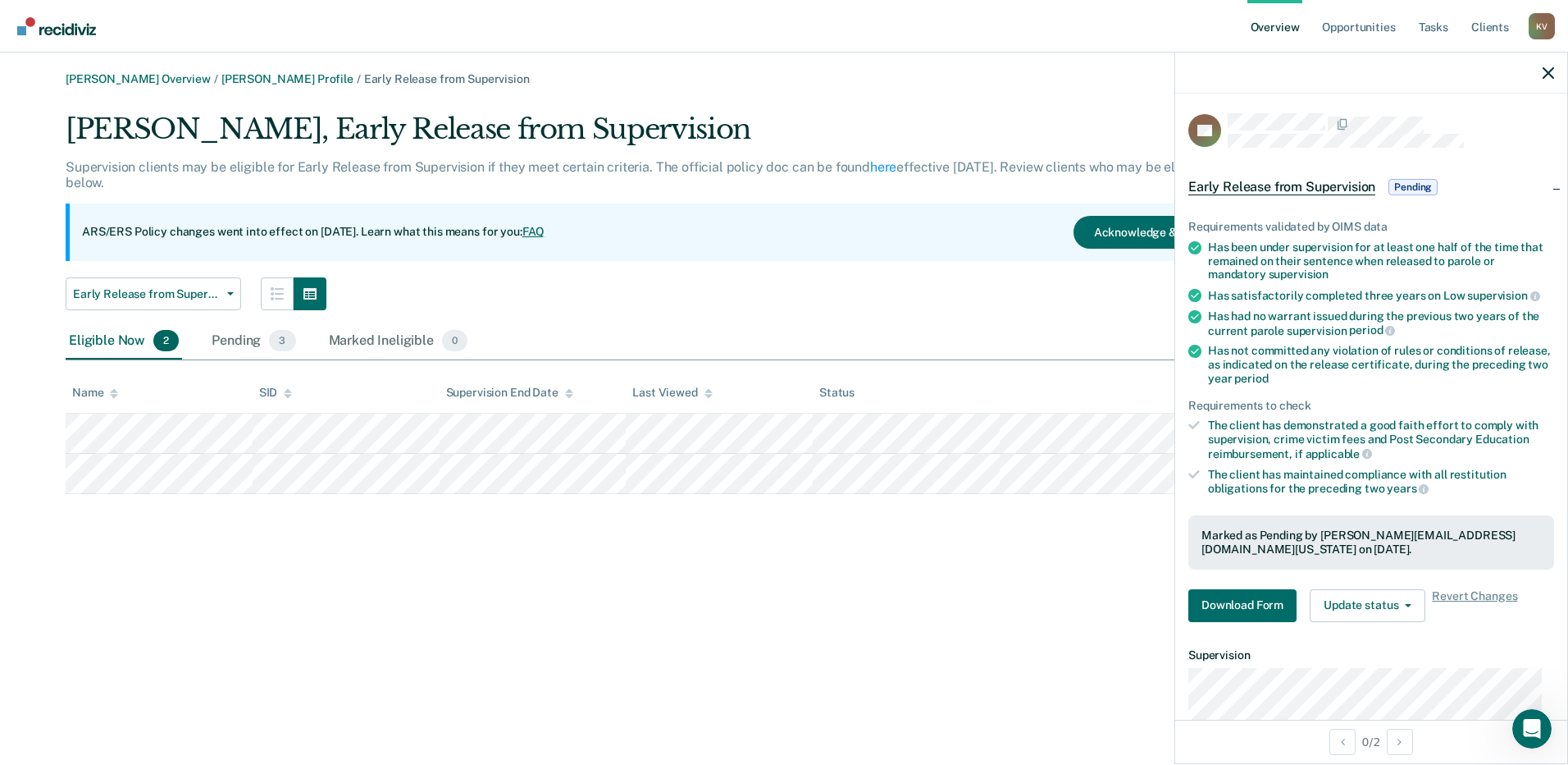
drag, startPoint x: 424, startPoint y: 565, endPoint x: 419, endPoint y: 559, distance: 7.8
click at [420, 565] on div "[PERSON_NAME] Overview / [PERSON_NAME] Profile / Early Release from Supervision…" at bounding box center [784, 391] width 1529 height 640
click at [1107, 577] on div "[PERSON_NAME] Overview / [PERSON_NAME] Profile / Early Release from Supervision…" at bounding box center [784, 391] width 1529 height 640
click at [1558, 79] on div at bounding box center [1371, 73] width 392 height 41
click at [1549, 72] on icon "button" at bounding box center [1549, 73] width 11 height 11
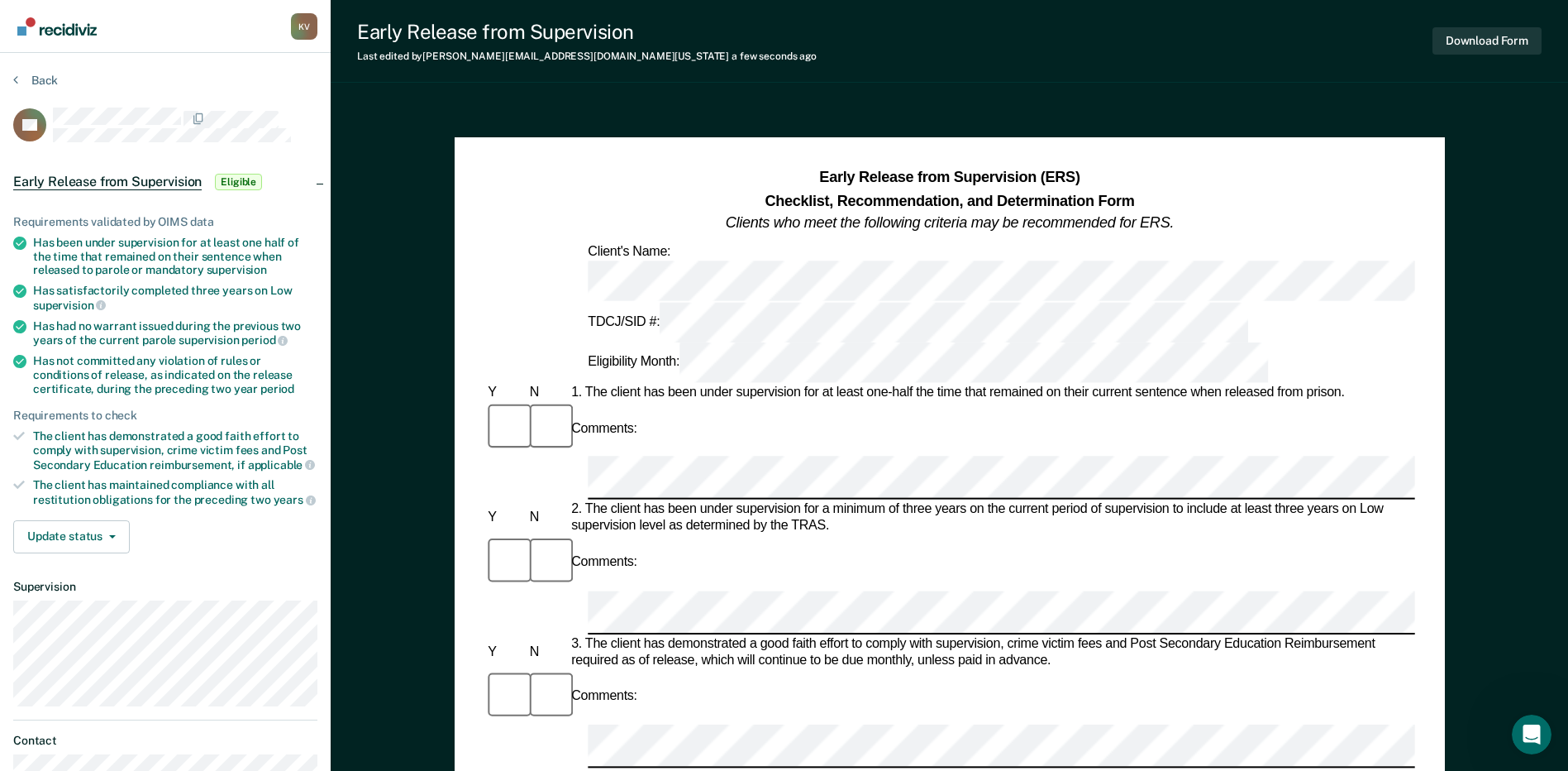
click at [935, 401] on div "Comments:" at bounding box center [950, 429] width 930 height 55
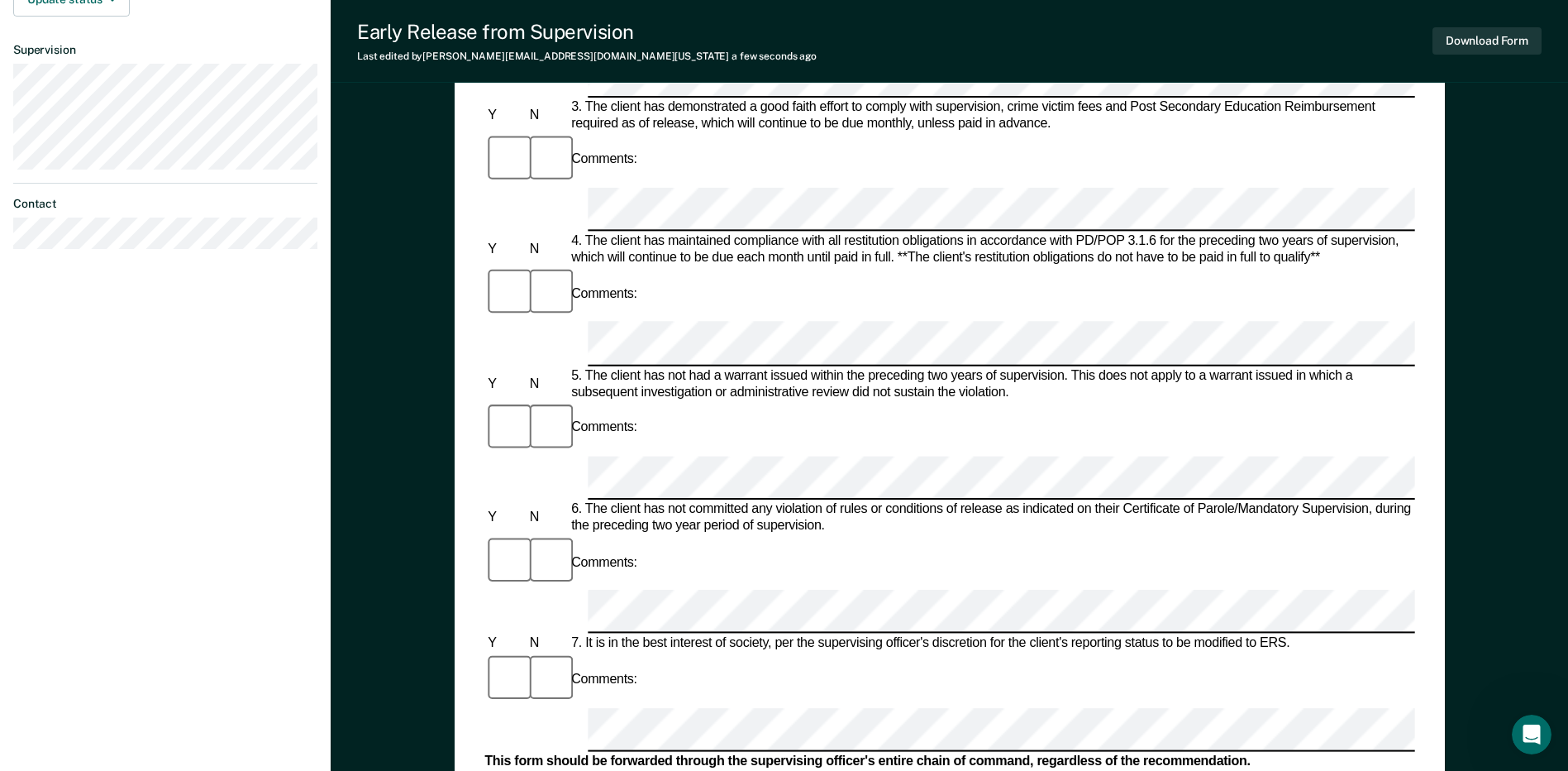
scroll to position [579, 0]
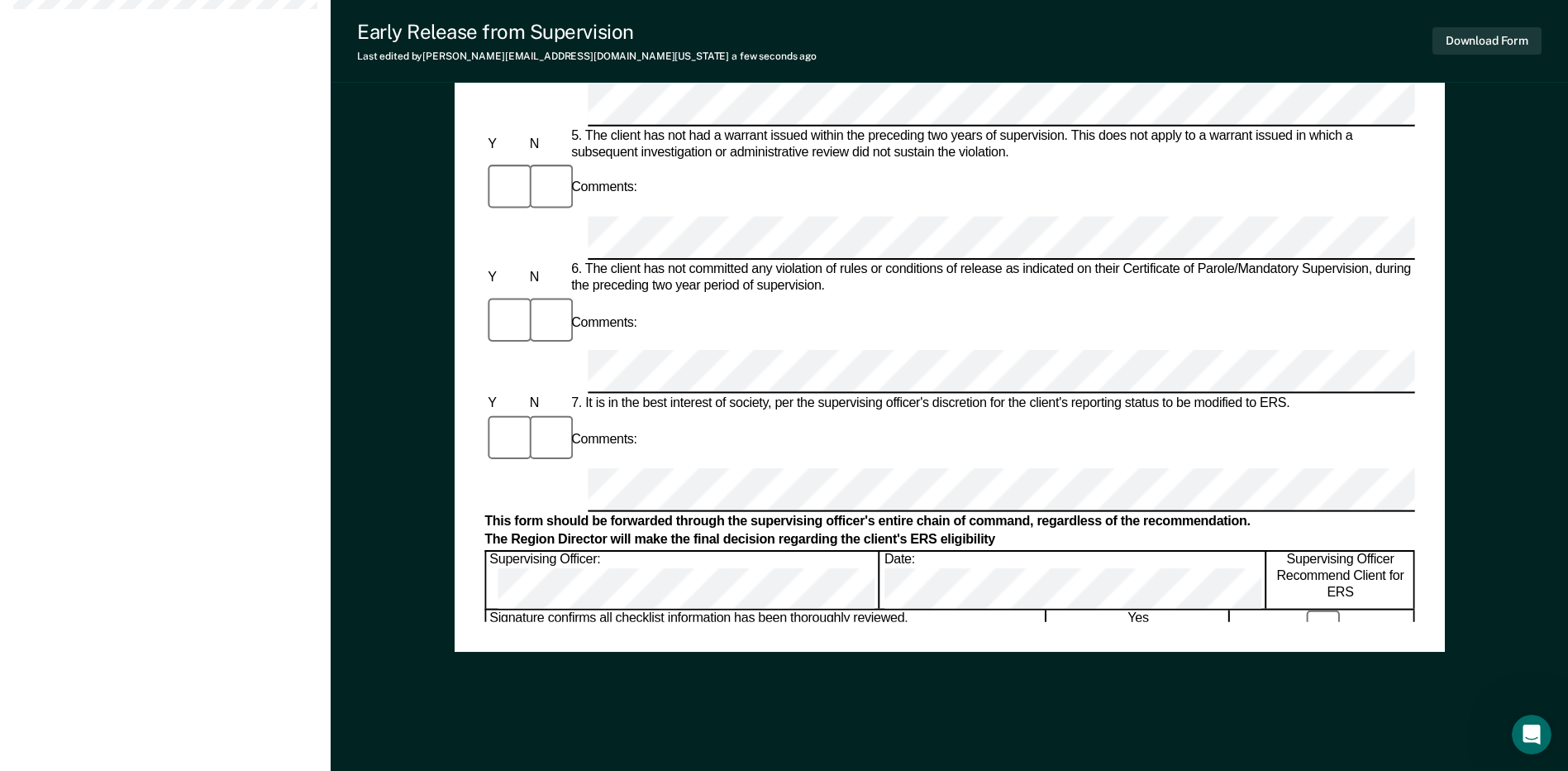
scroll to position [786, 0]
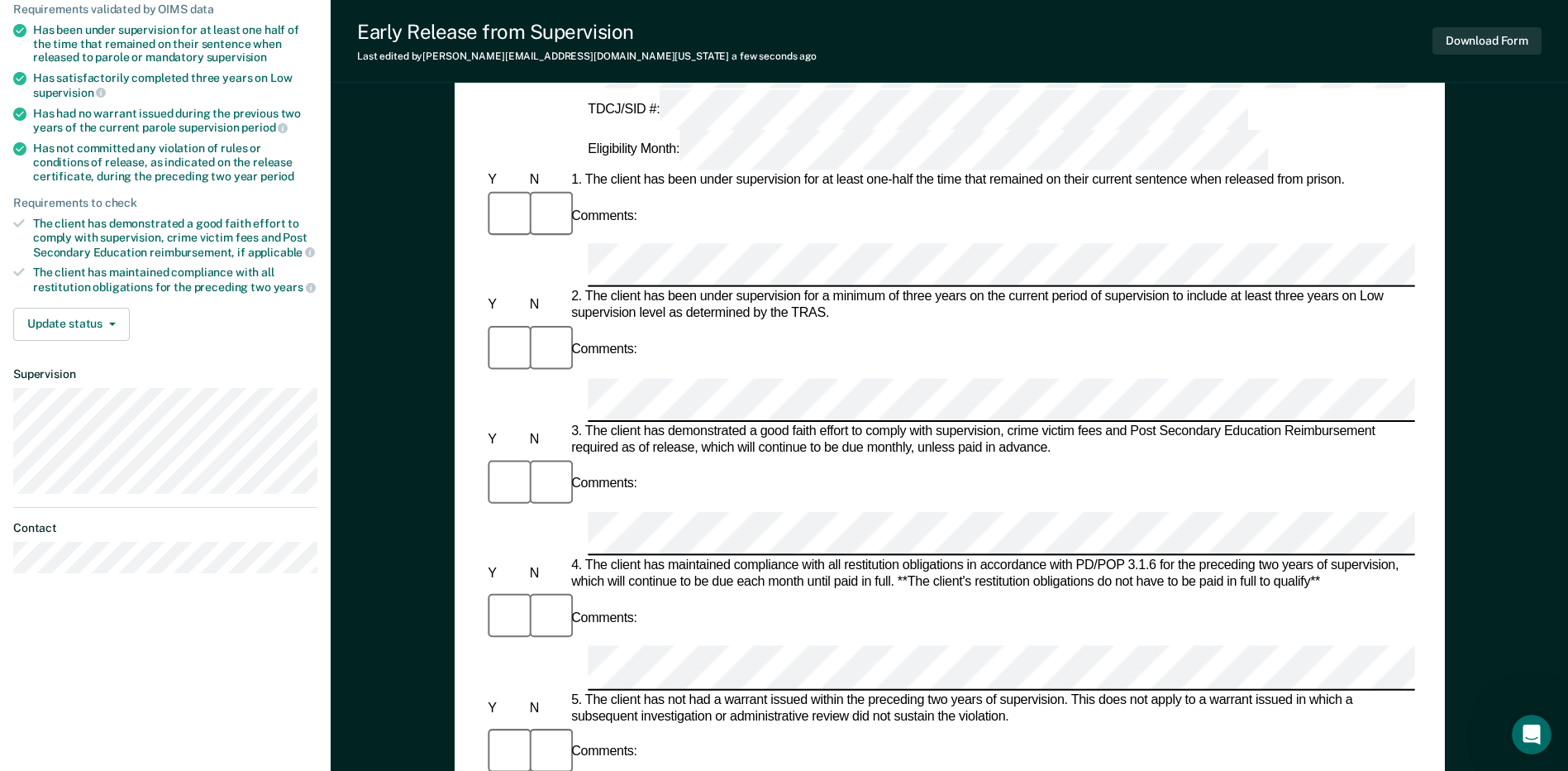
scroll to position [208, 0]
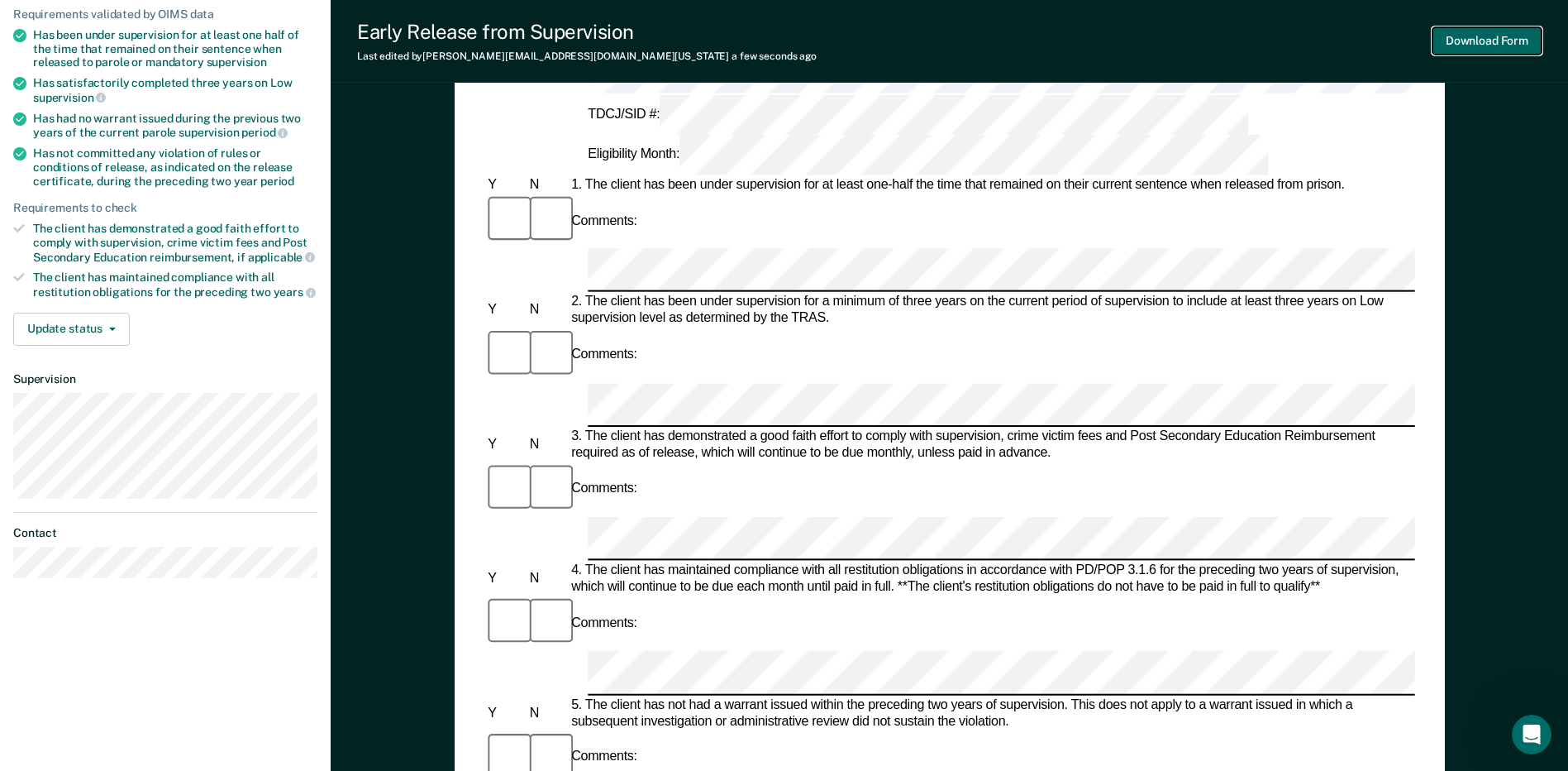
click at [1480, 34] on button "Download Form" at bounding box center [1487, 41] width 110 height 28
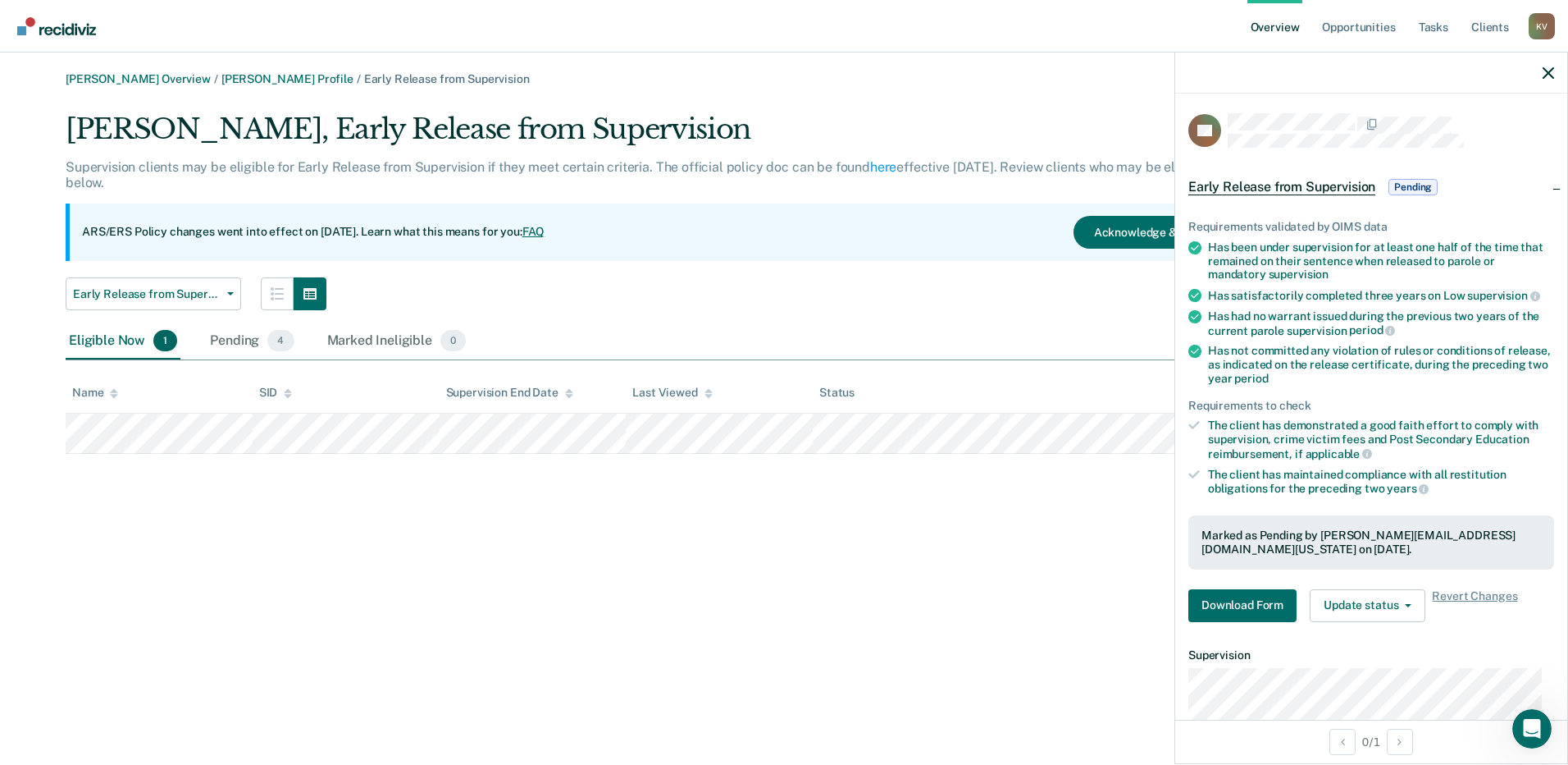
click at [933, 503] on div "[PERSON_NAME] Overview / [PERSON_NAME] Profile / Early Release from Supervision…" at bounding box center [784, 391] width 1529 height 640
click at [1541, 70] on div at bounding box center [1371, 73] width 392 height 41
click at [1542, 71] on div at bounding box center [1371, 73] width 392 height 41
click at [1545, 72] on icon "button" at bounding box center [1549, 73] width 11 height 11
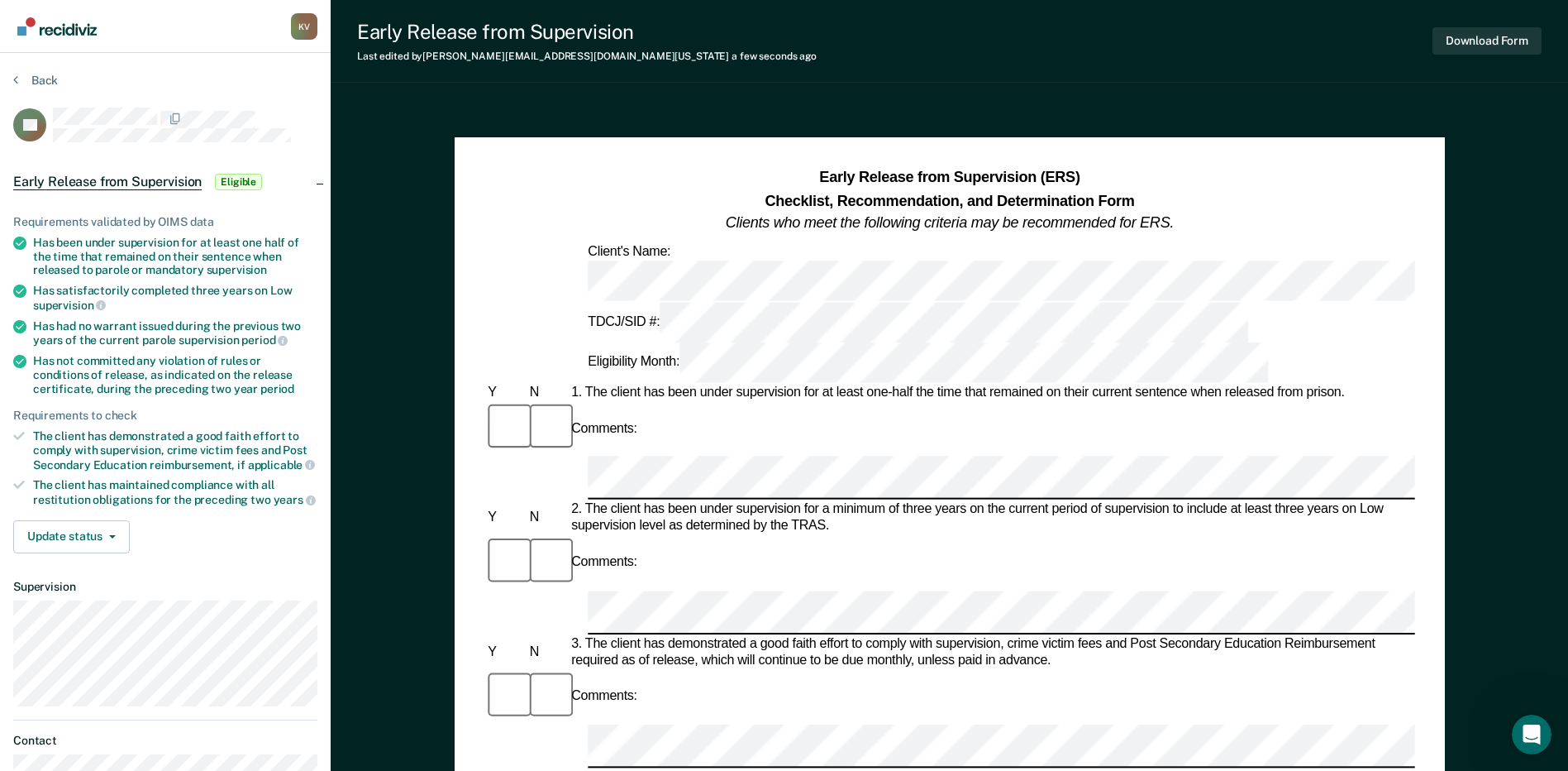
click at [835, 669] on div "Comments:" at bounding box center [950, 720] width 930 height 101
click at [689, 770] on div "4. The client has maintained compliance with all restitution obligations in acc…" at bounding box center [992, 786] width 848 height 33
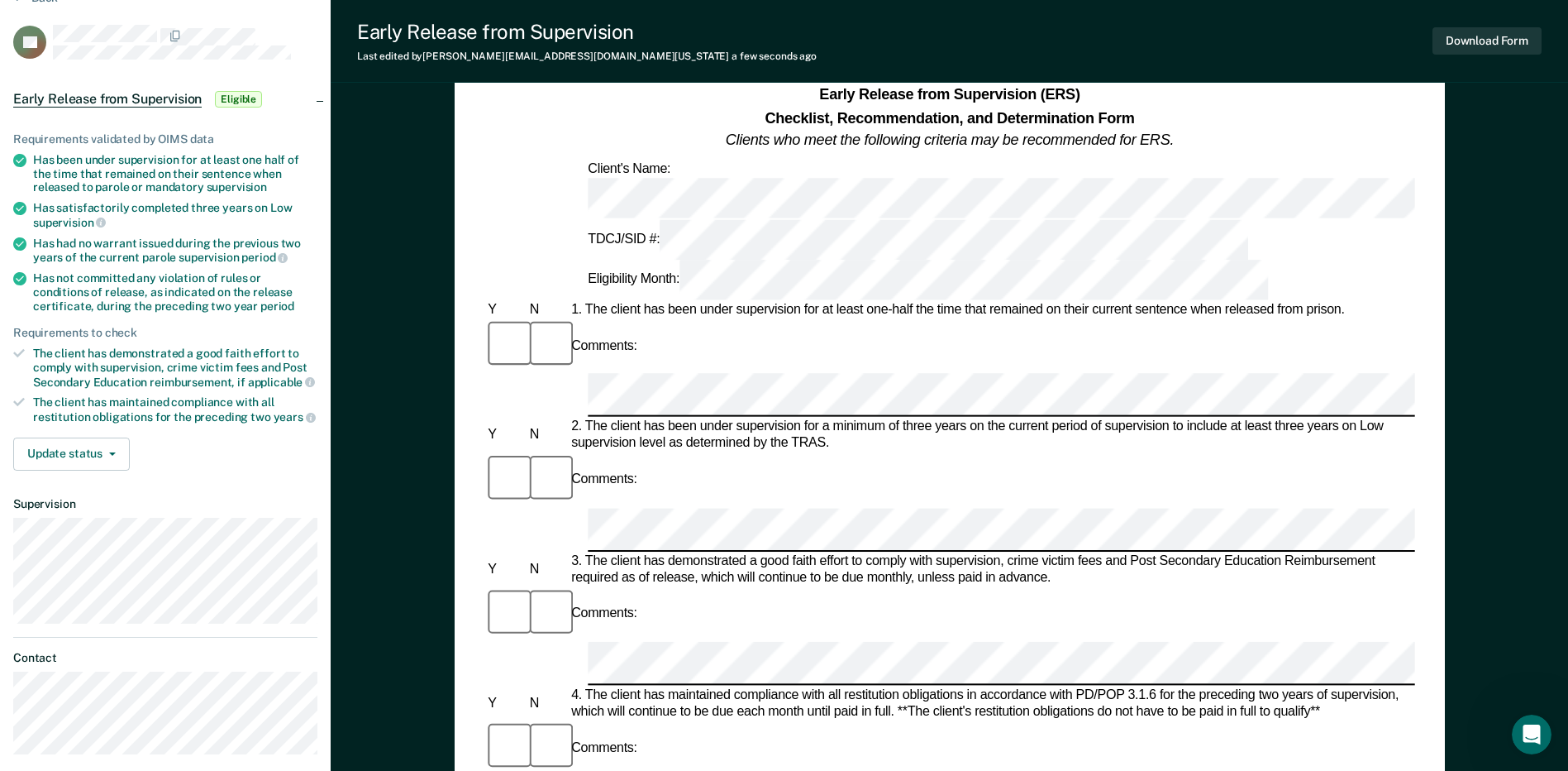
scroll to position [248, 0]
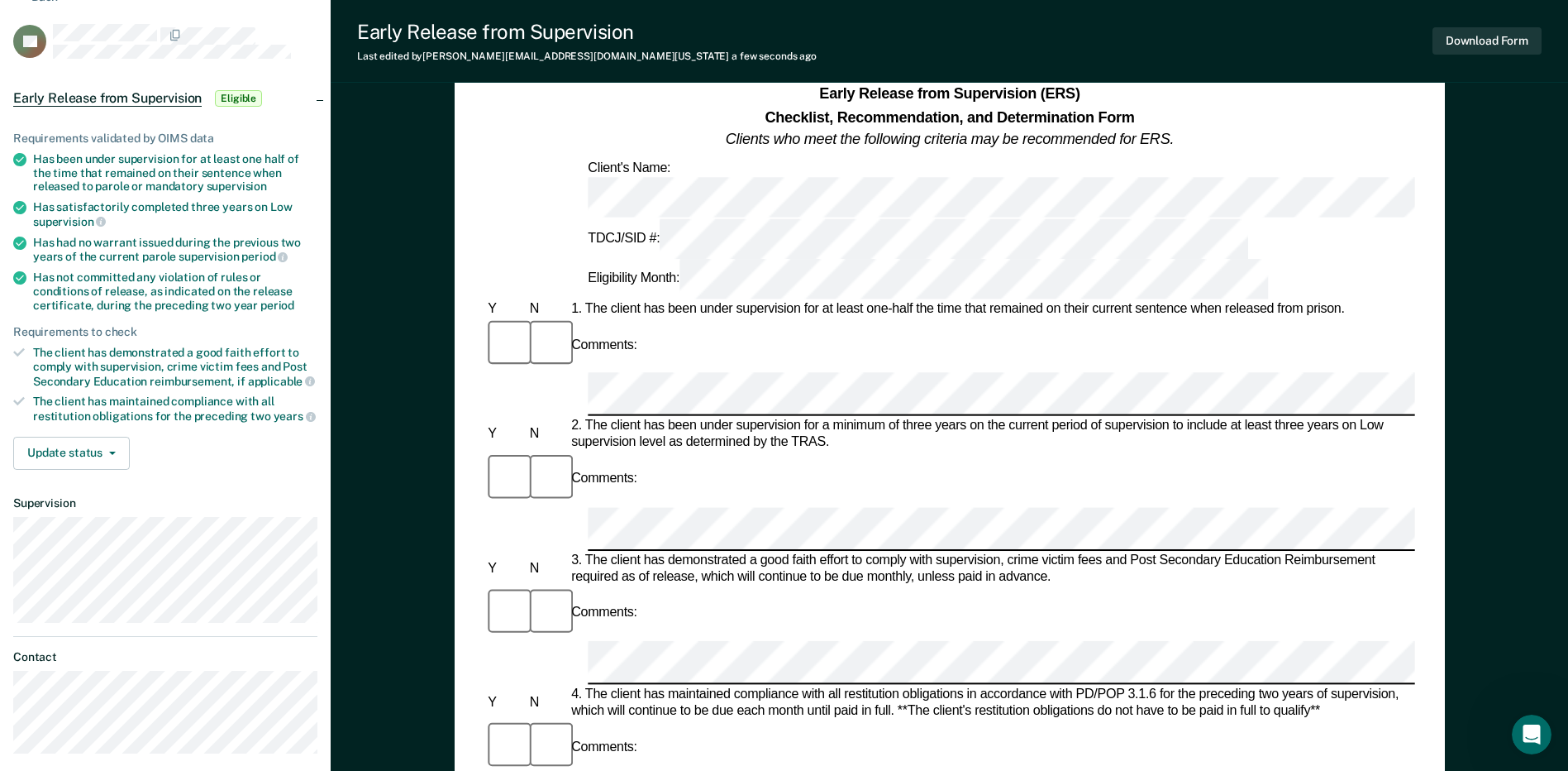
scroll to position [83, 0]
click at [1502, 46] on button "Download Form" at bounding box center [1487, 41] width 110 height 28
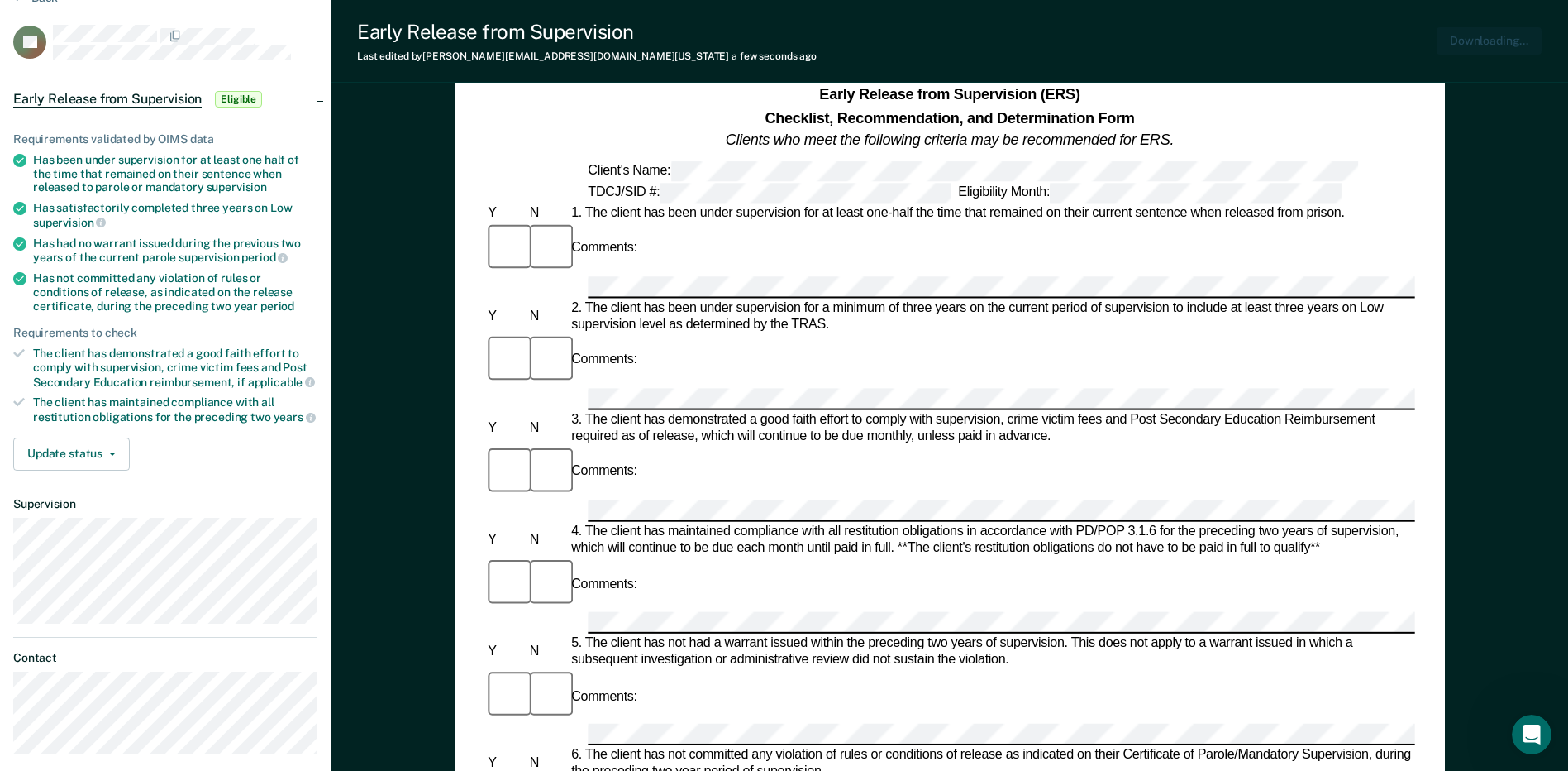
scroll to position [0, 0]
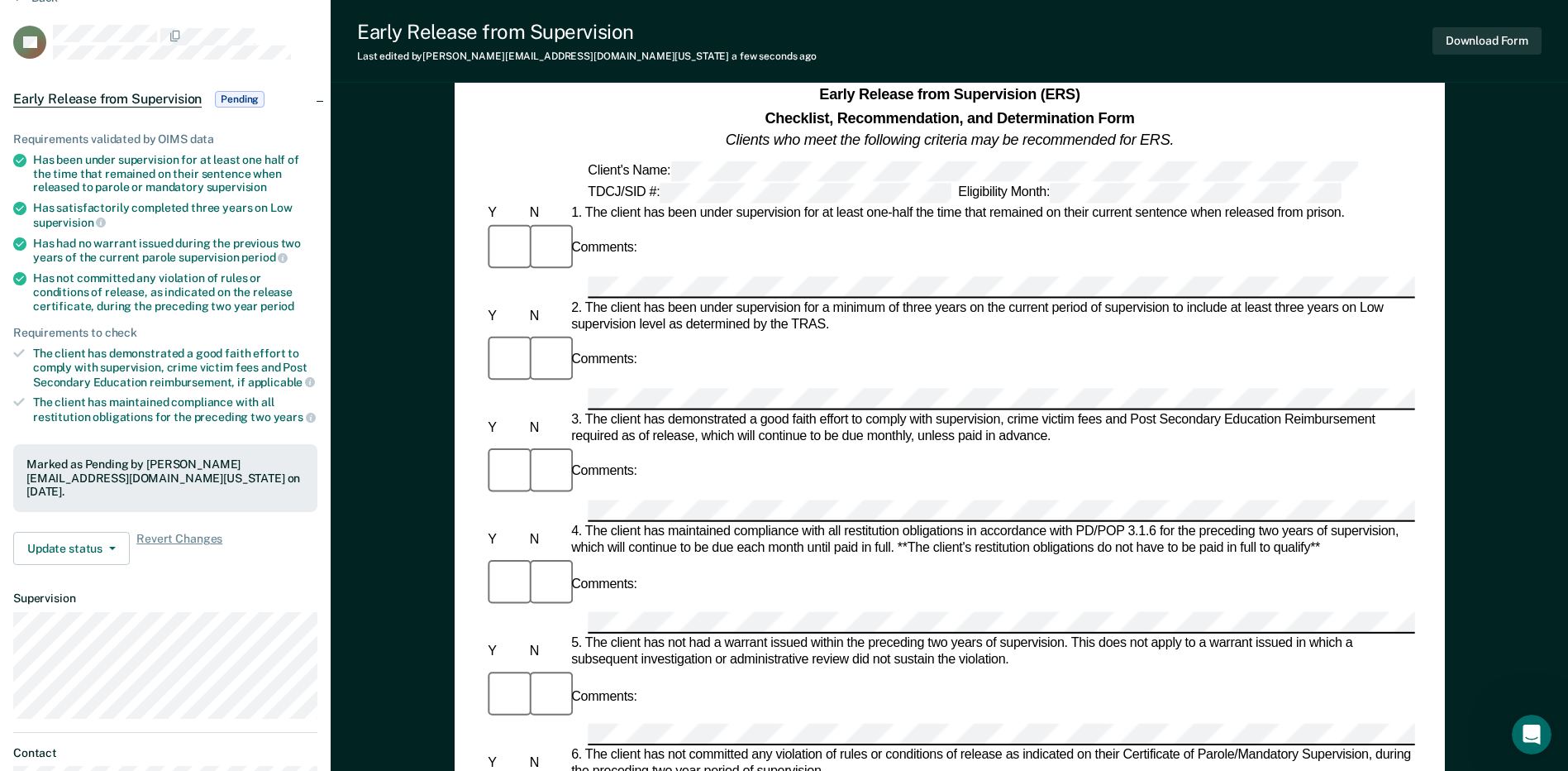
click at [178, 741] on article "TB Early Release from Supervision Pending Requirements validated by OIMS data H…" at bounding box center [165, 436] width 304 height 824
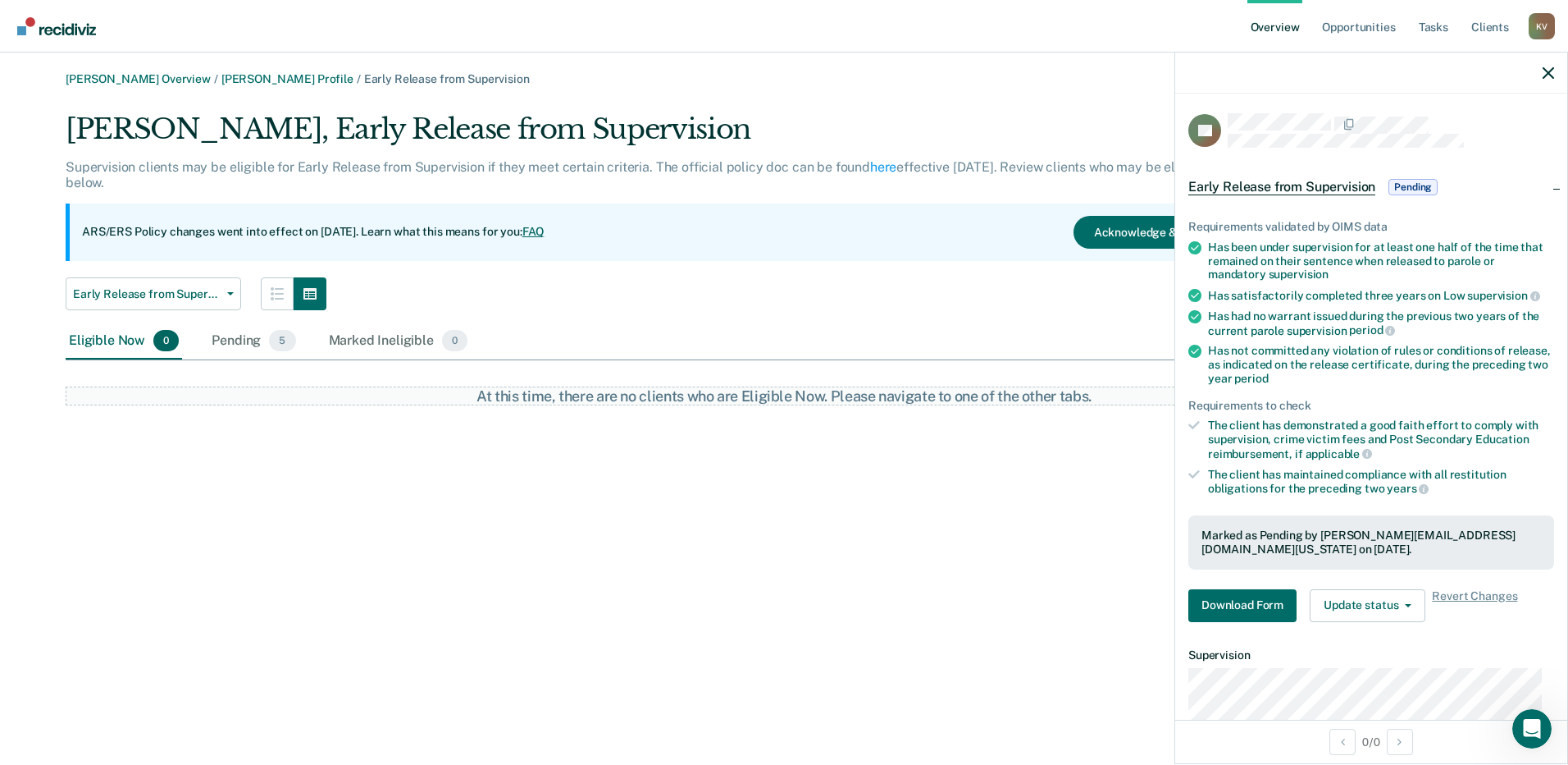
click at [681, 554] on div "[PERSON_NAME] Overview / [PERSON_NAME] Profile / Early Release from Supervision…" at bounding box center [784, 391] width 1529 height 640
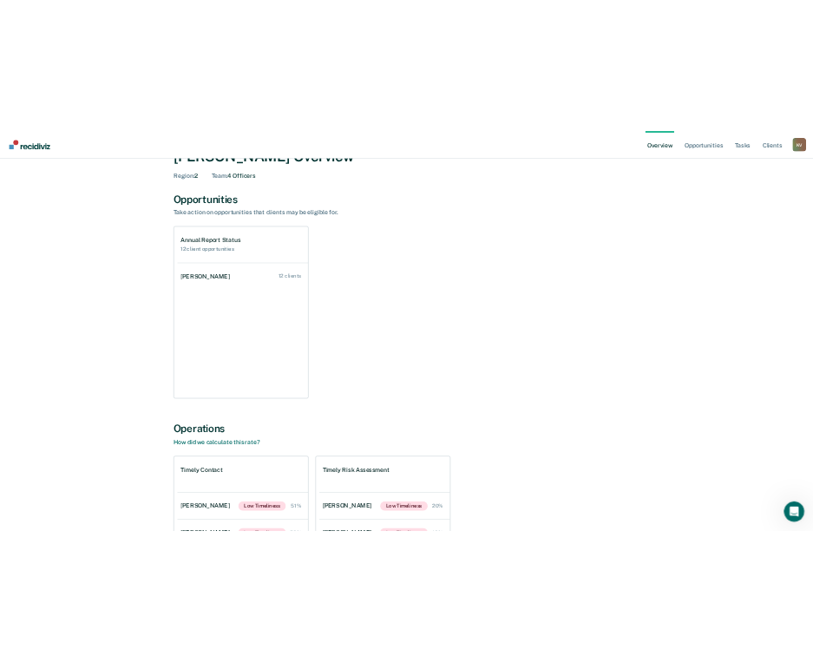
scroll to position [347, 0]
